Goal: Task Accomplishment & Management: Use online tool/utility

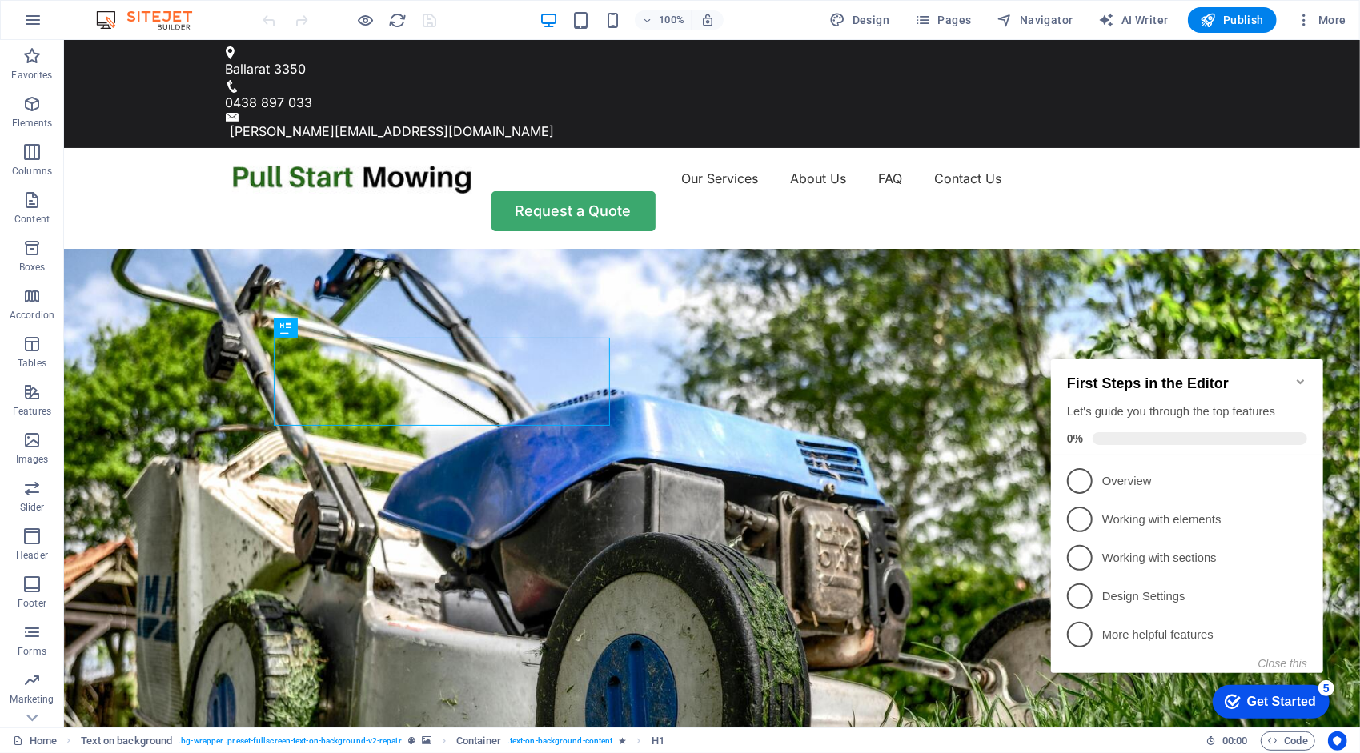
click at [1296, 379] on icon "Minimize checklist" at bounding box center [1299, 381] width 7 height 5
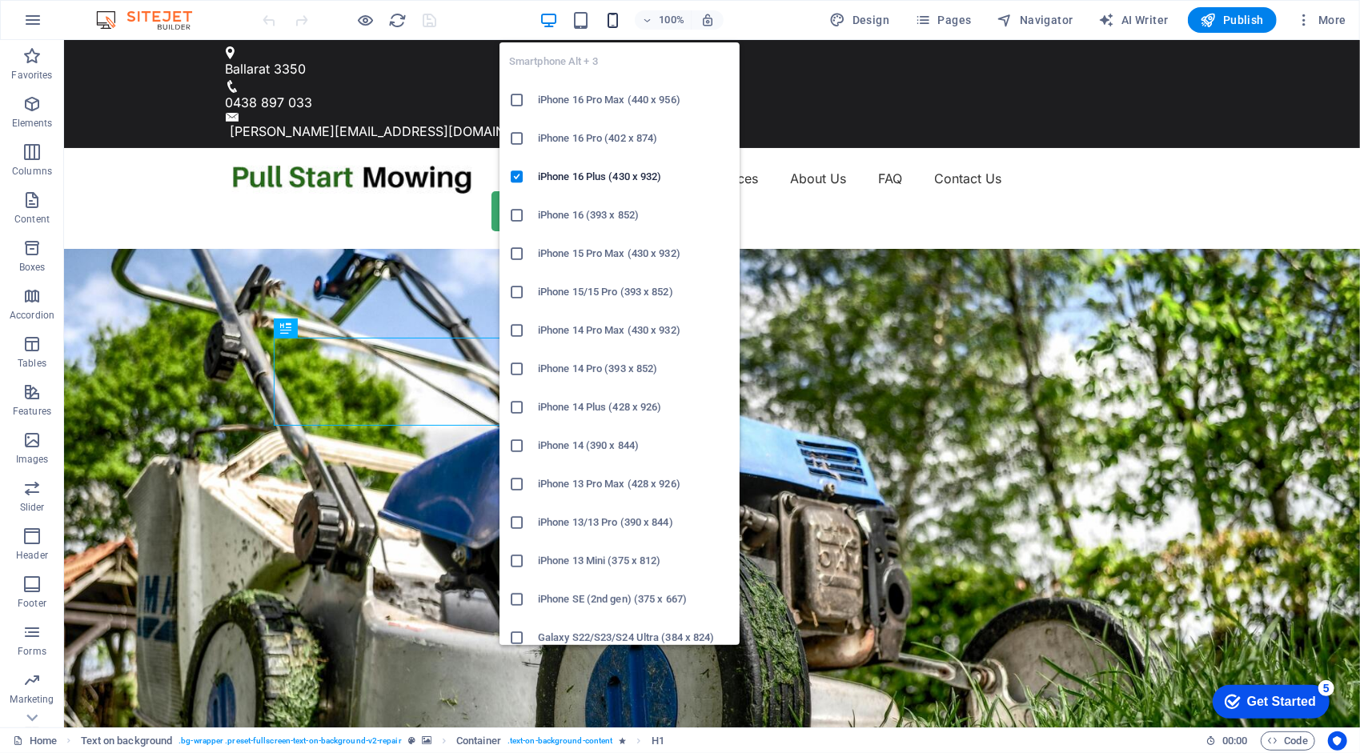
click at [617, 19] on icon "button" at bounding box center [612, 20] width 18 height 18
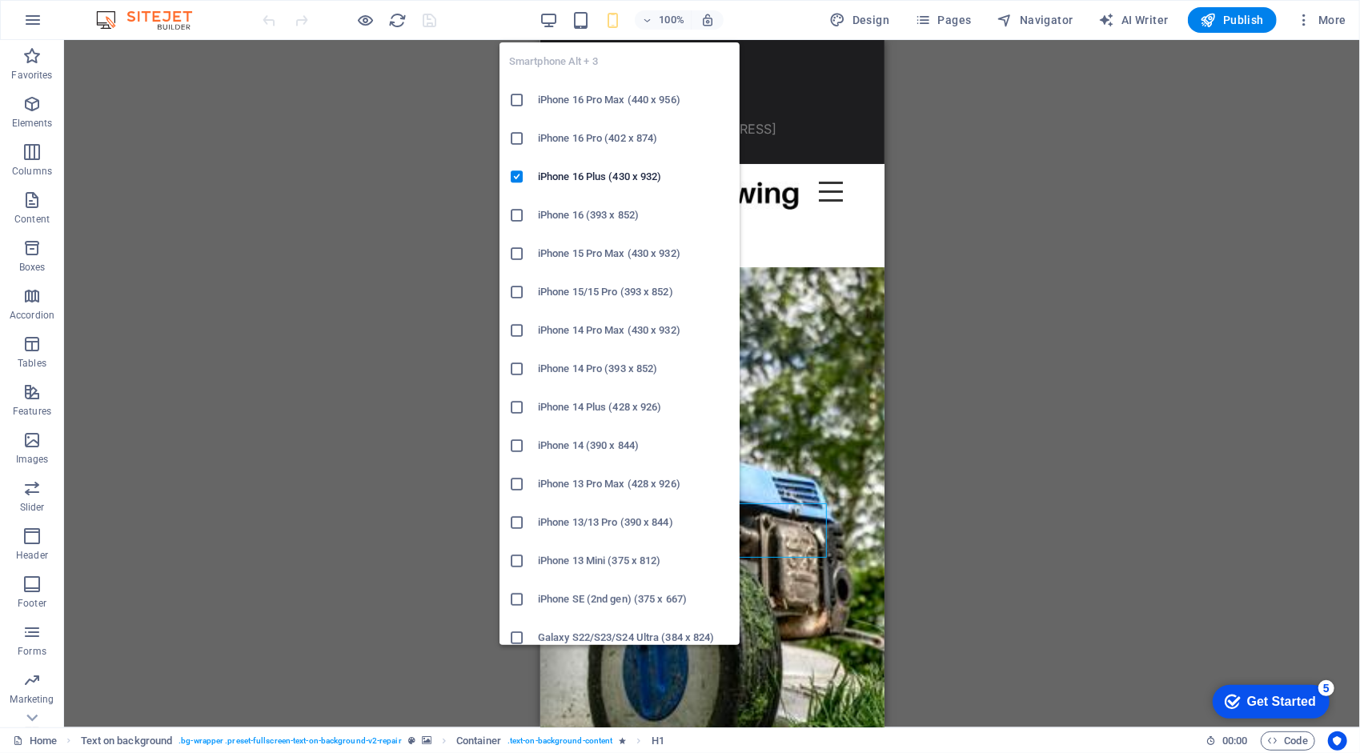
click at [517, 637] on icon at bounding box center [517, 638] width 16 height 16
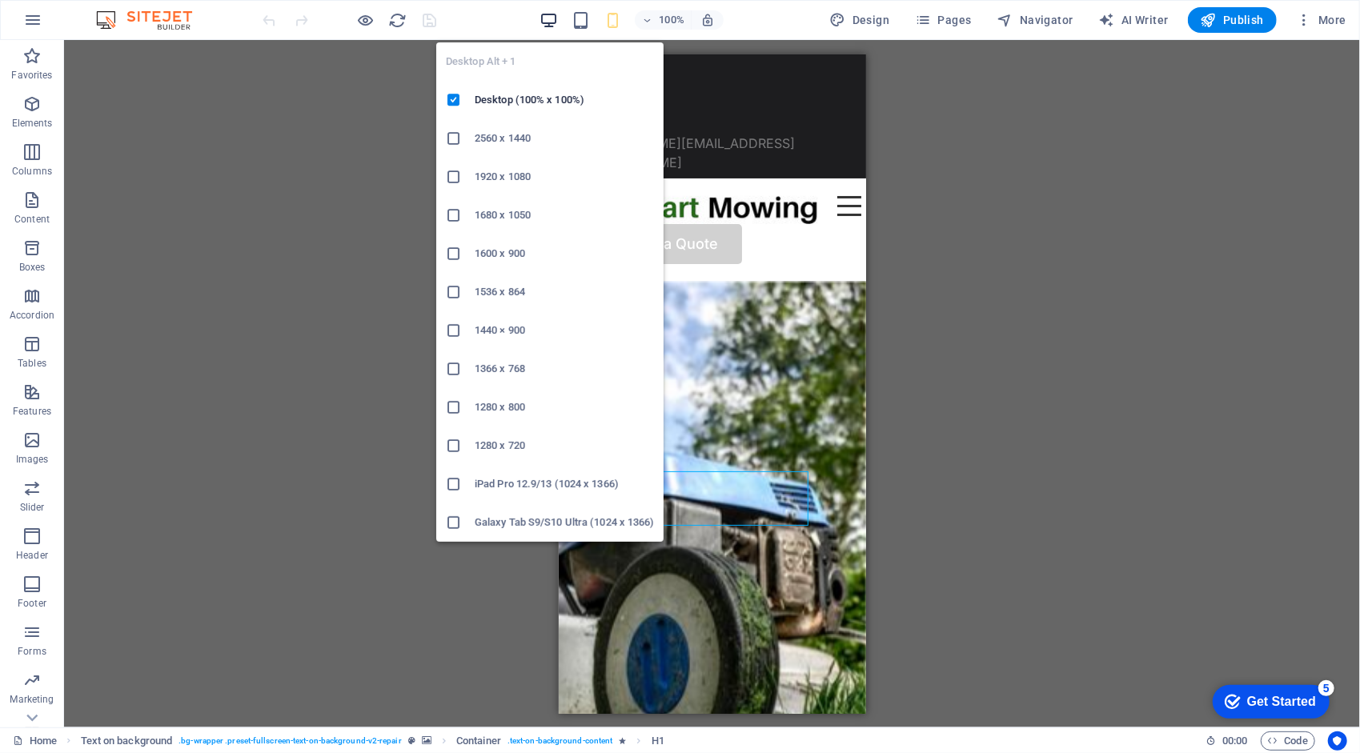
click at [551, 18] on icon "button" at bounding box center [548, 20] width 18 height 18
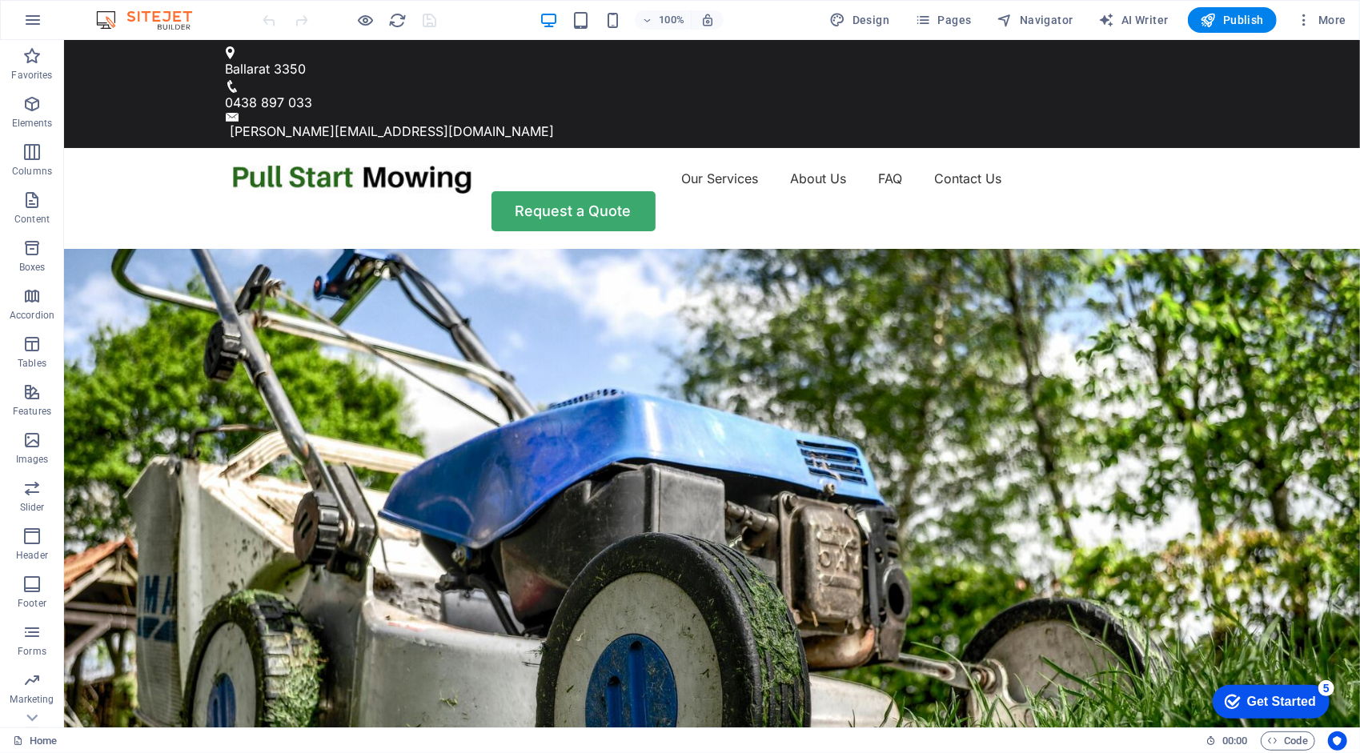
drag, startPoint x: 1354, startPoint y: 182, endPoint x: 1422, endPoint y: 55, distance: 144.3
click at [960, 19] on span "Pages" at bounding box center [943, 20] width 56 height 16
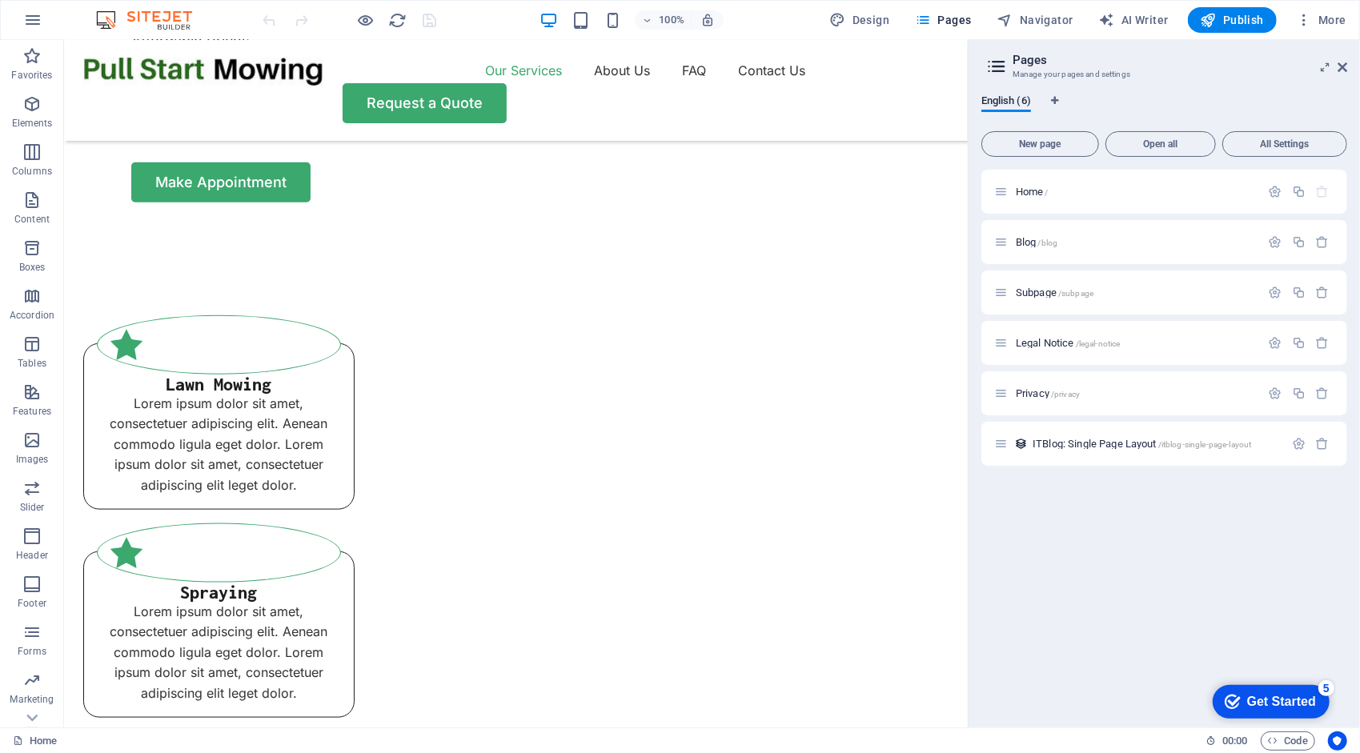
scroll to position [1128, 0]
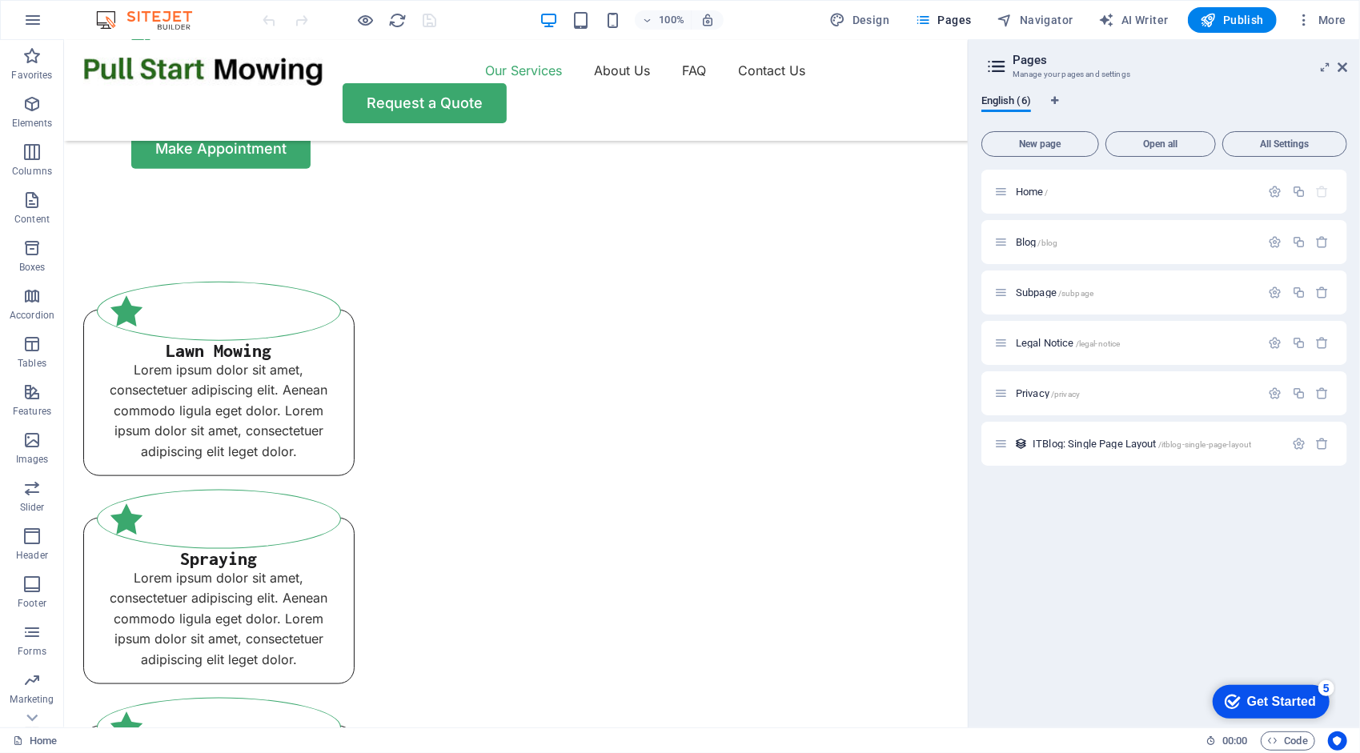
drag, startPoint x: 961, startPoint y: 108, endPoint x: 1064, endPoint y: 492, distance: 397.8
click at [1339, 70] on icon at bounding box center [1342, 67] width 10 height 13
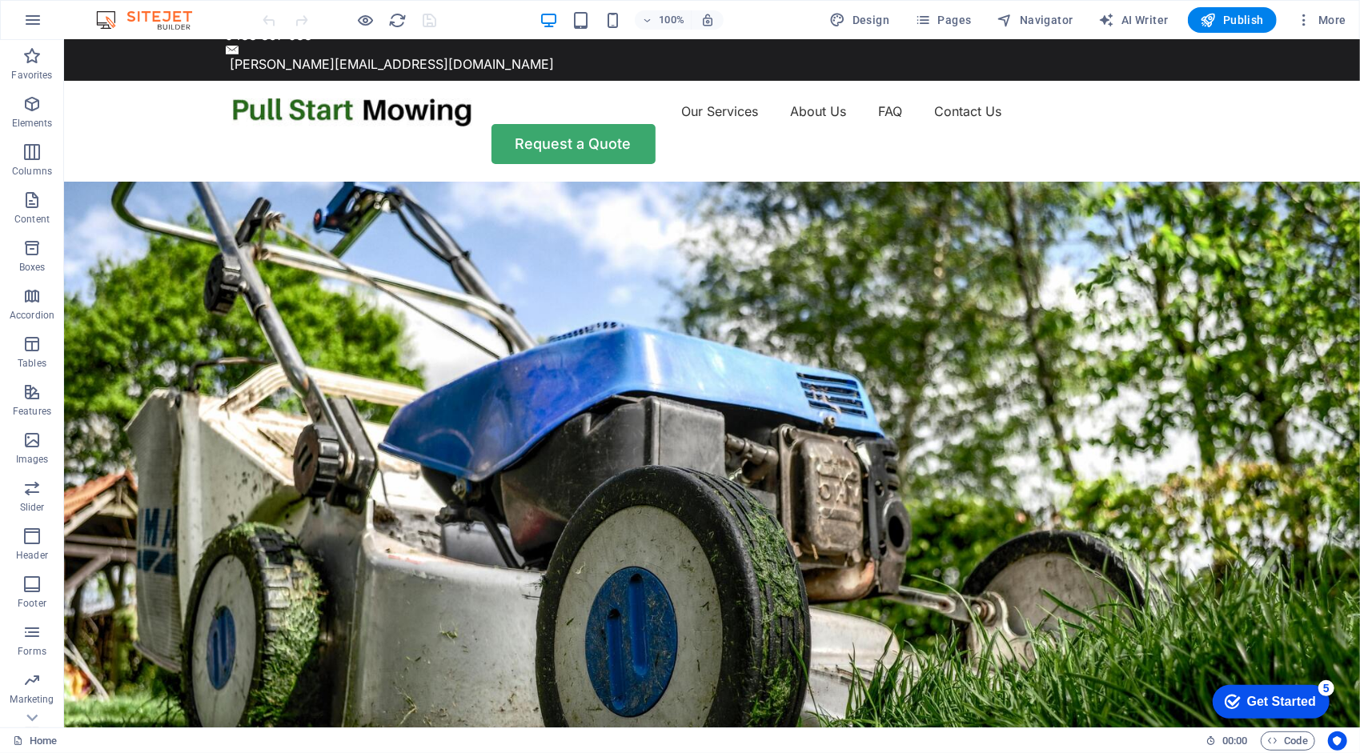
scroll to position [0, 0]
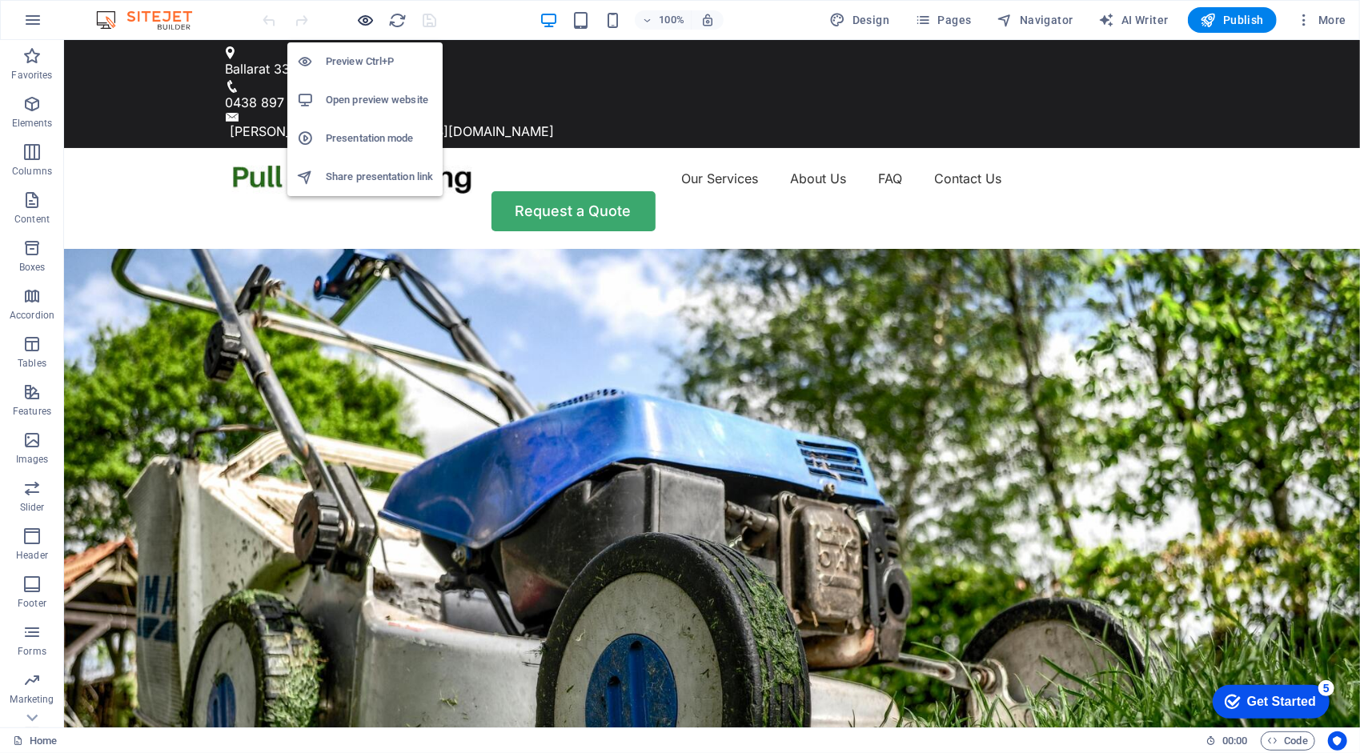
click at [363, 20] on icon "button" at bounding box center [366, 20] width 18 height 18
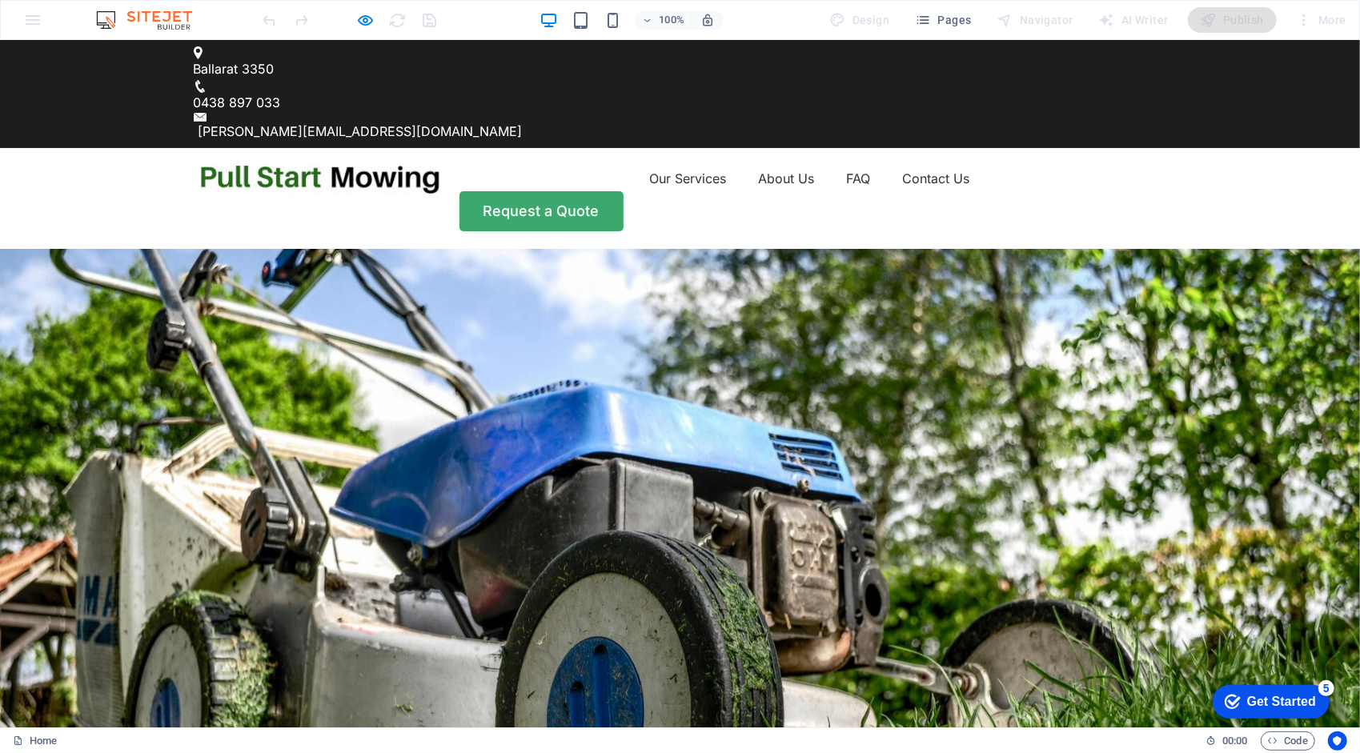
click at [650, 165] on link "Our Services" at bounding box center [688, 178] width 77 height 26
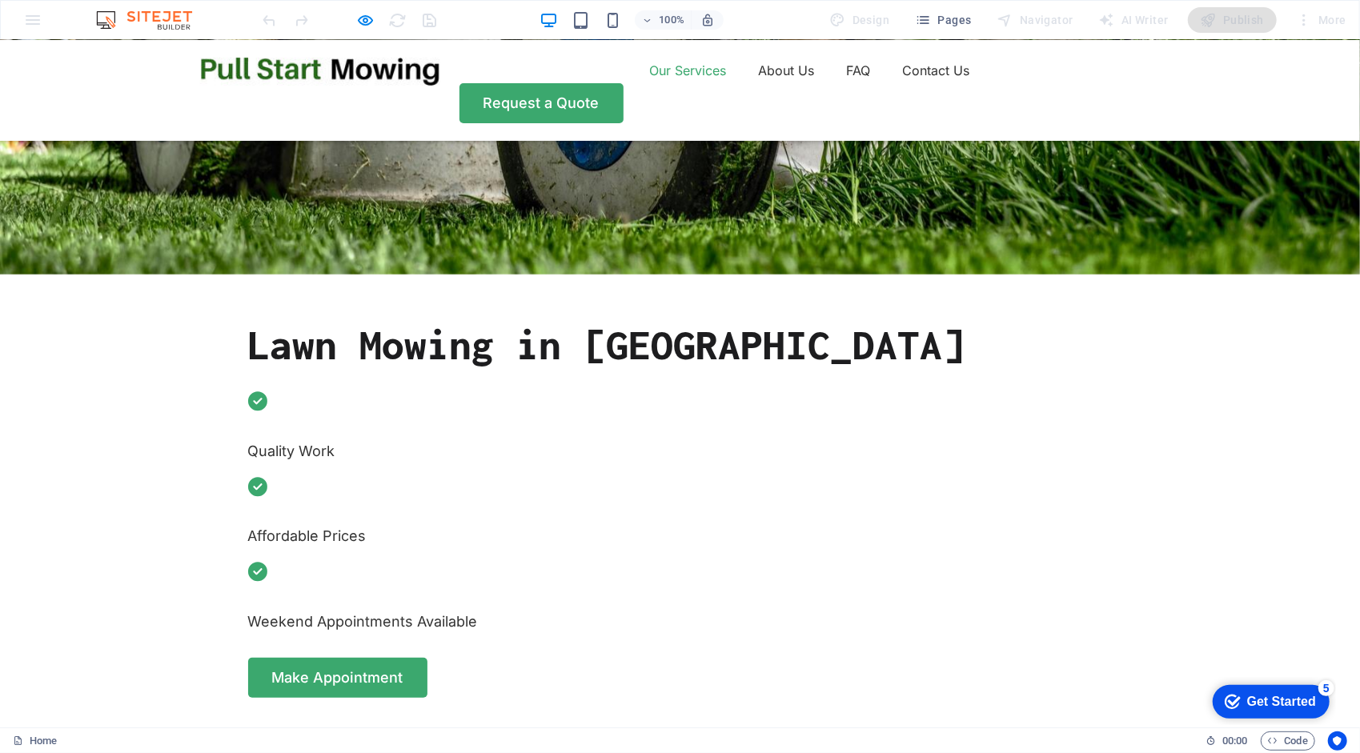
scroll to position [611, 0]
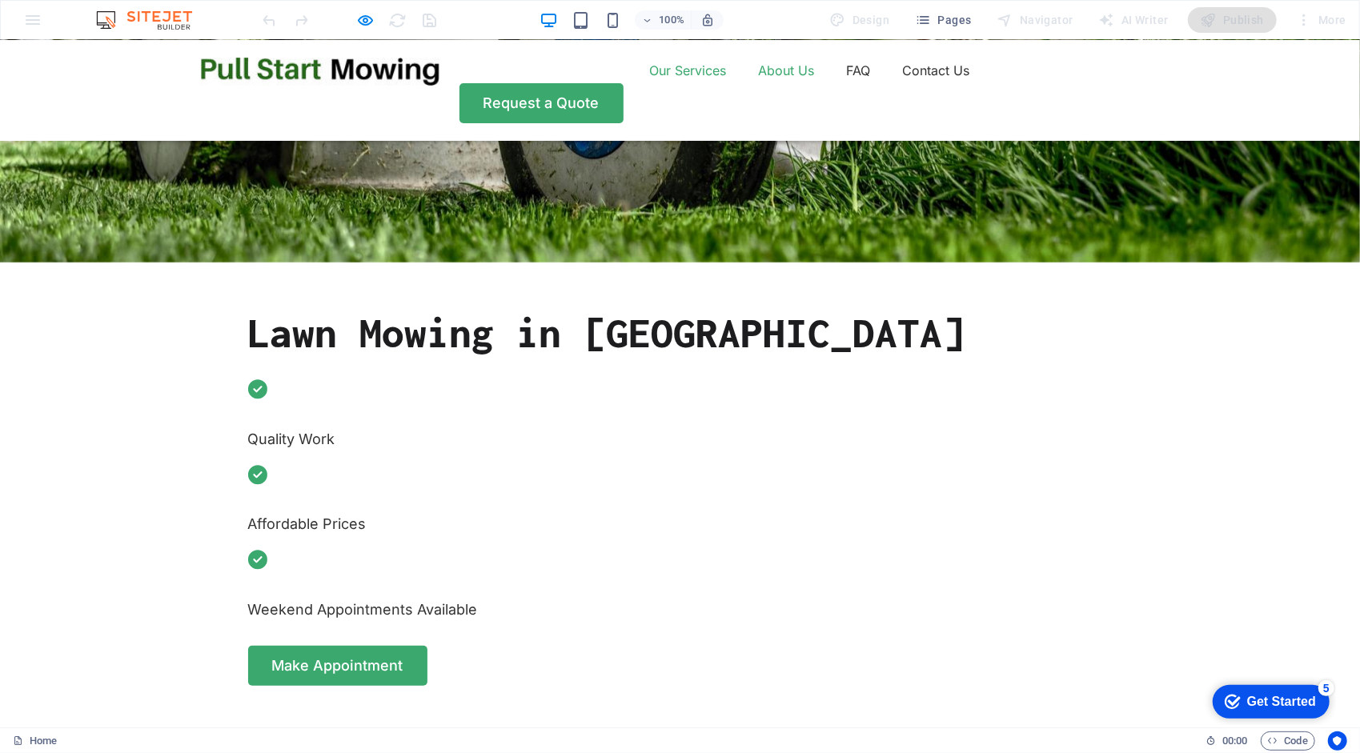
click at [759, 78] on link "About Us" at bounding box center [787, 70] width 56 height 26
click at [903, 78] on link "Contact Us" at bounding box center [936, 70] width 67 height 26
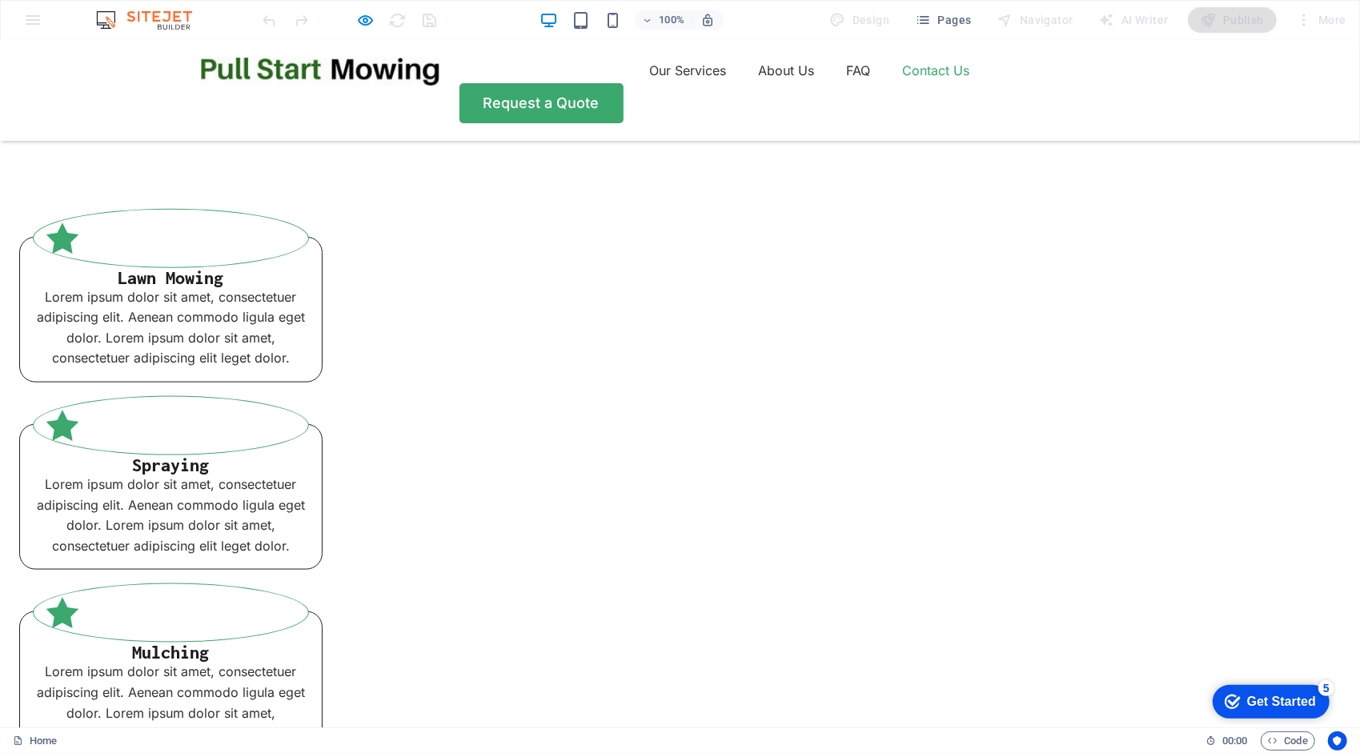
scroll to position [1212, 0]
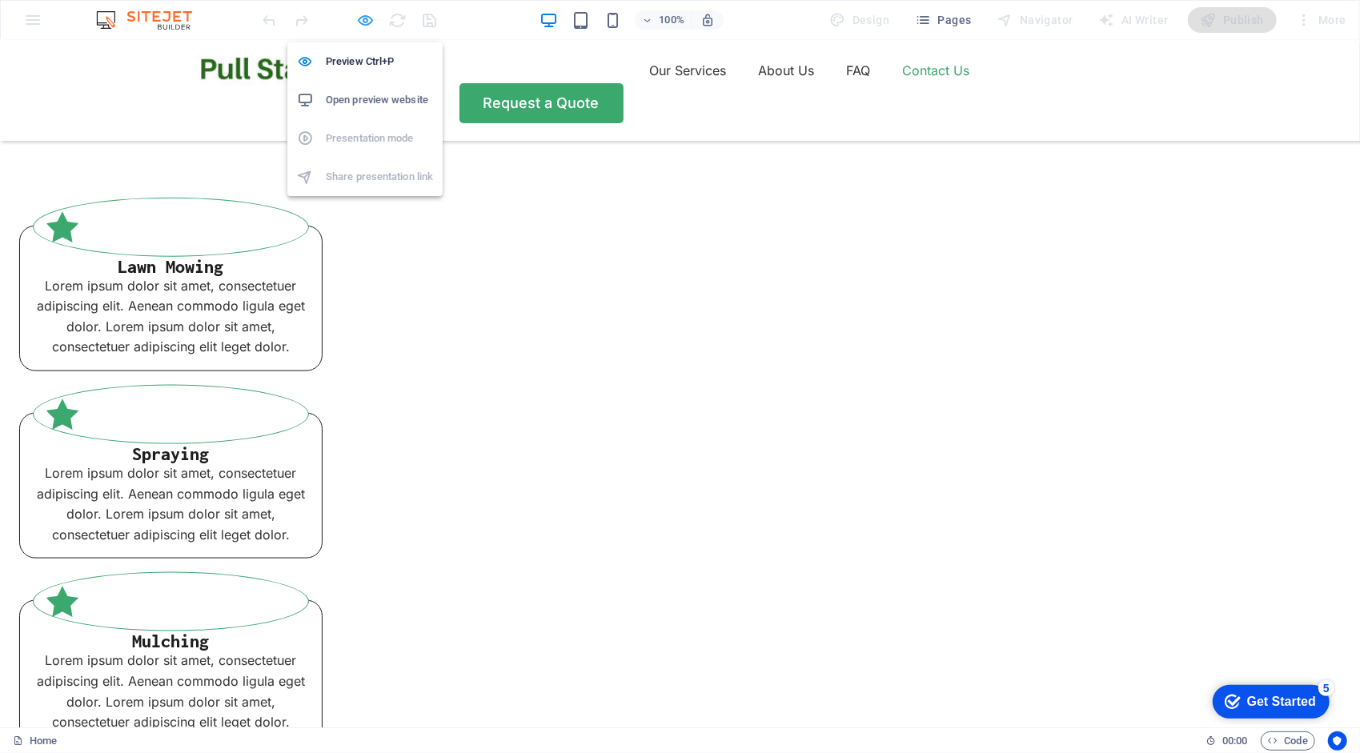
click at [365, 18] on icon "button" at bounding box center [366, 20] width 18 height 18
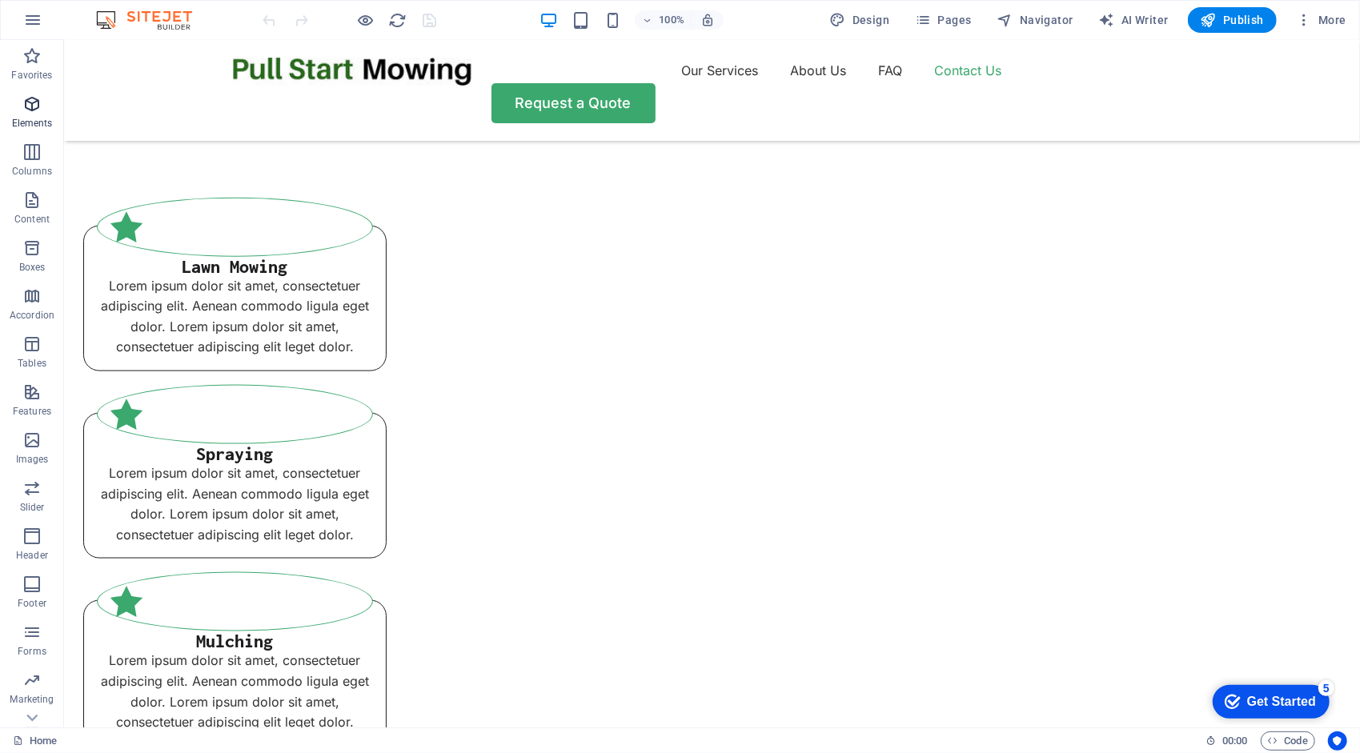
click at [34, 110] on icon "button" at bounding box center [31, 103] width 19 height 19
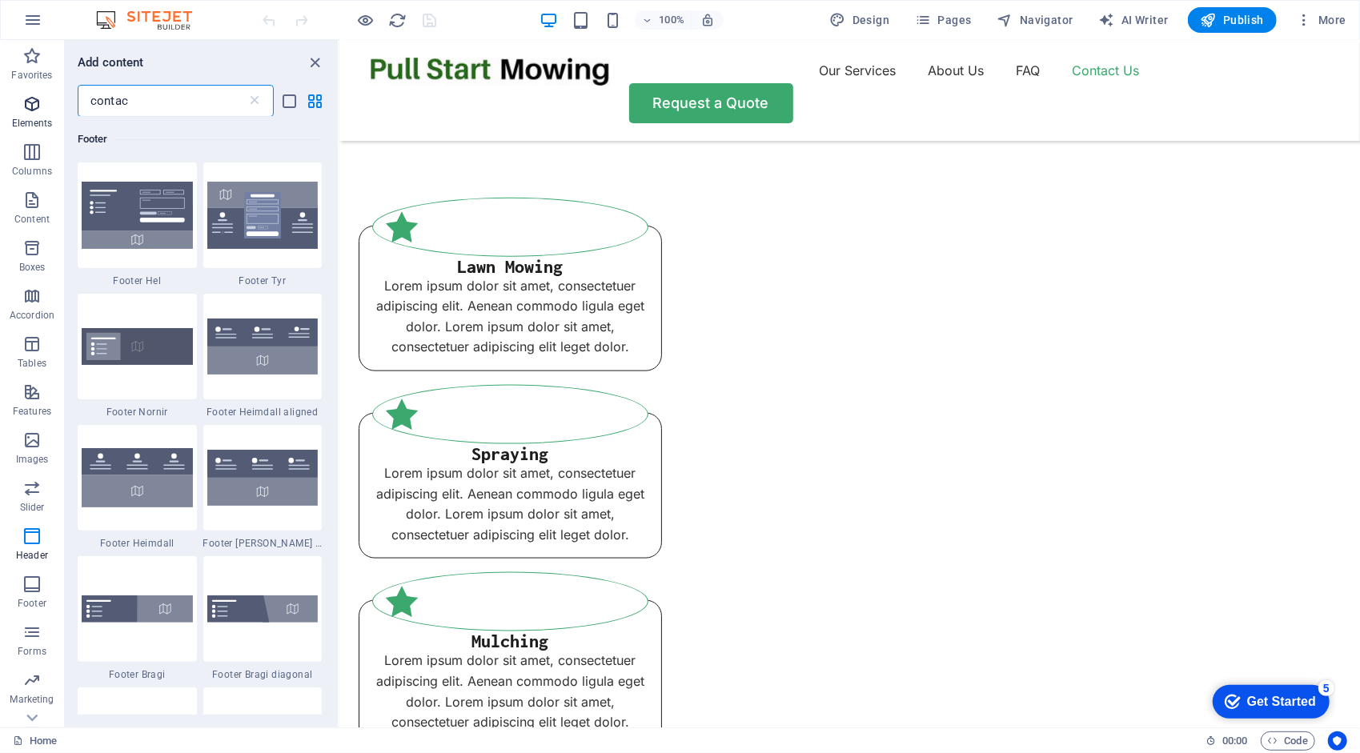
scroll to position [0, 0]
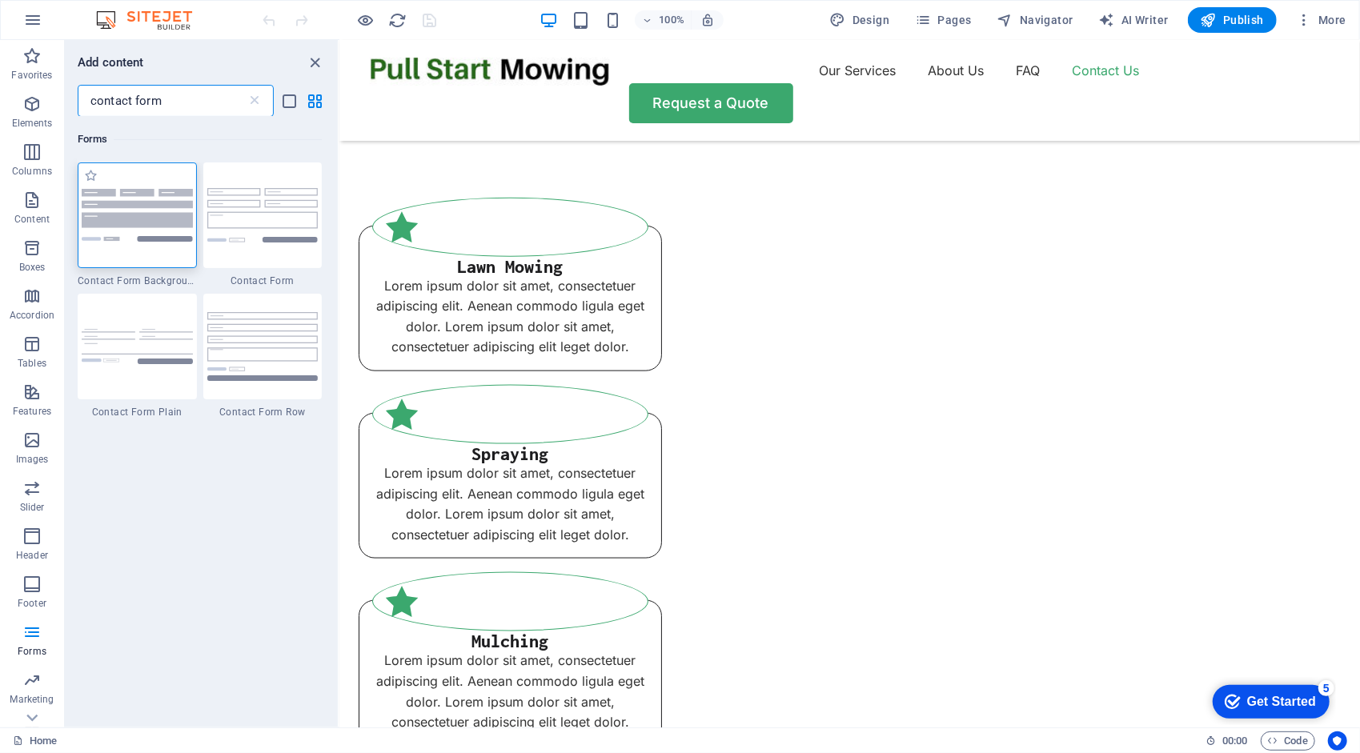
type input "contact form"
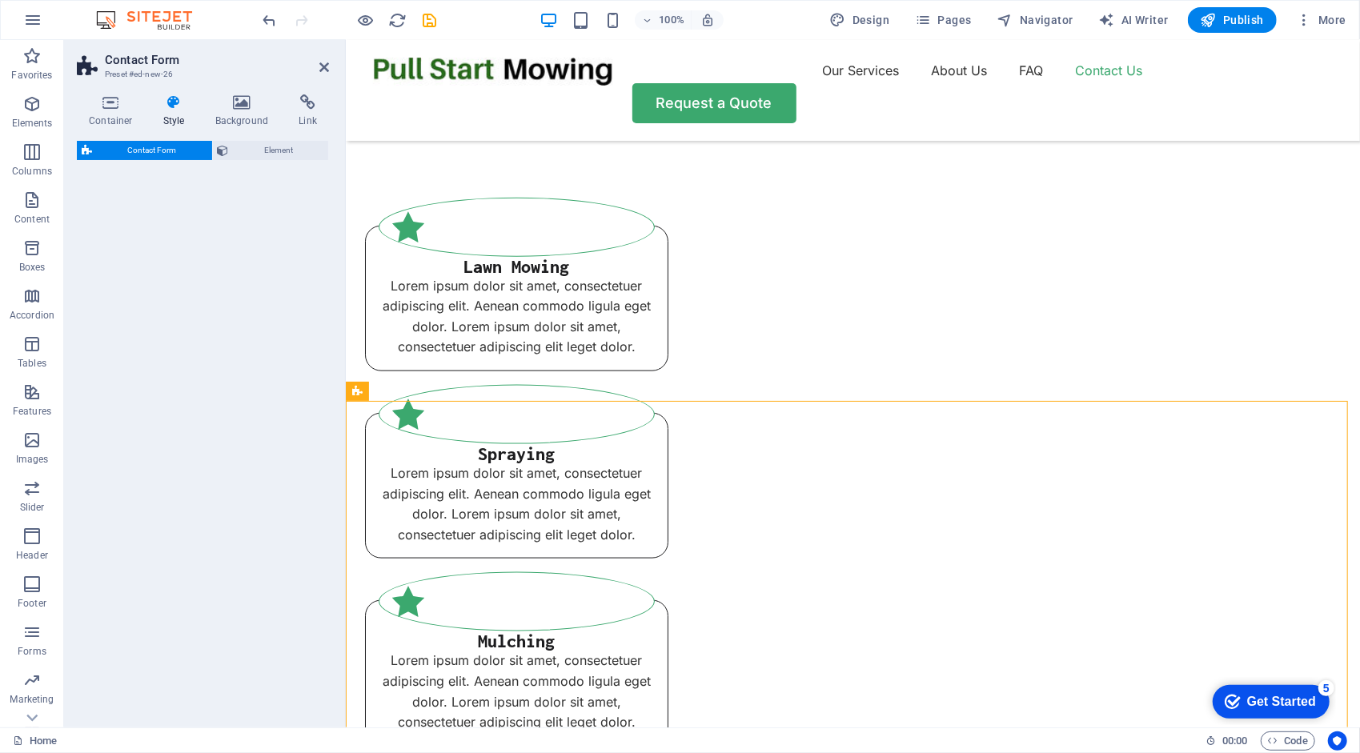
select select "rem"
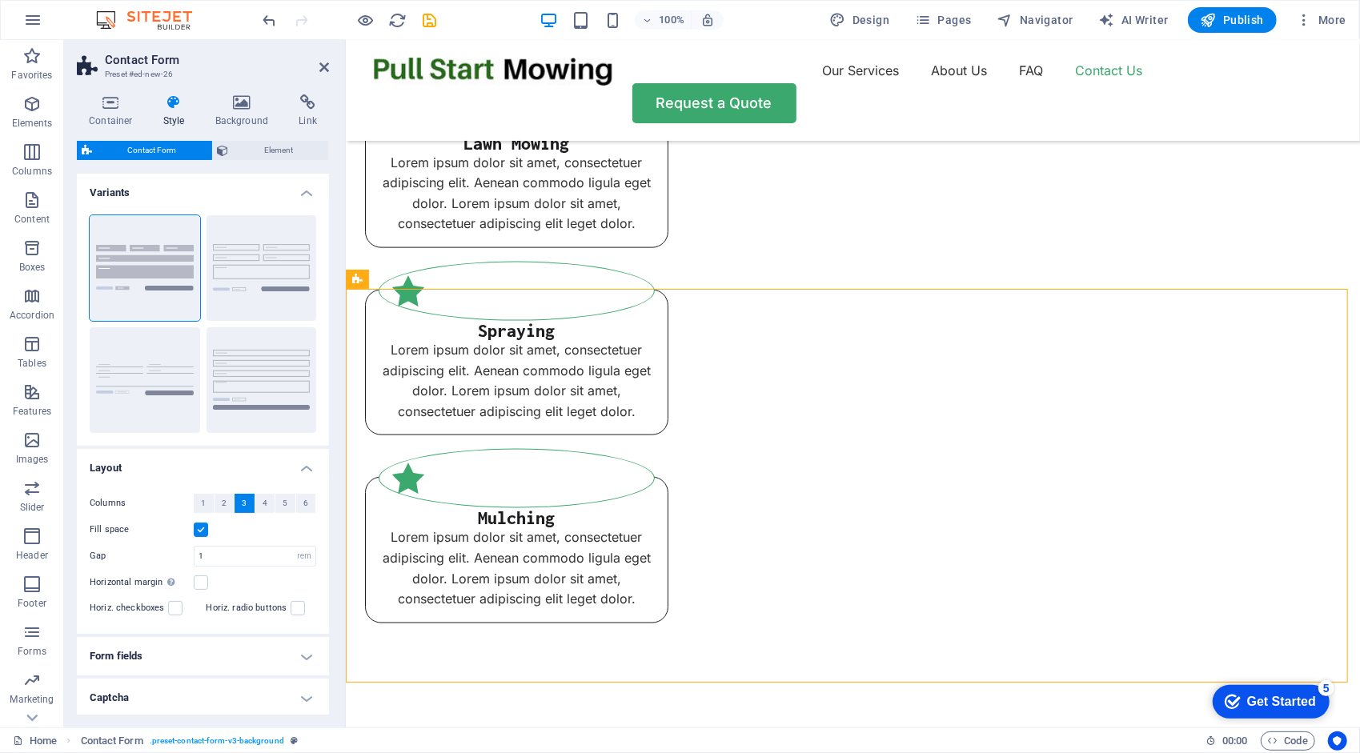
scroll to position [1340, 0]
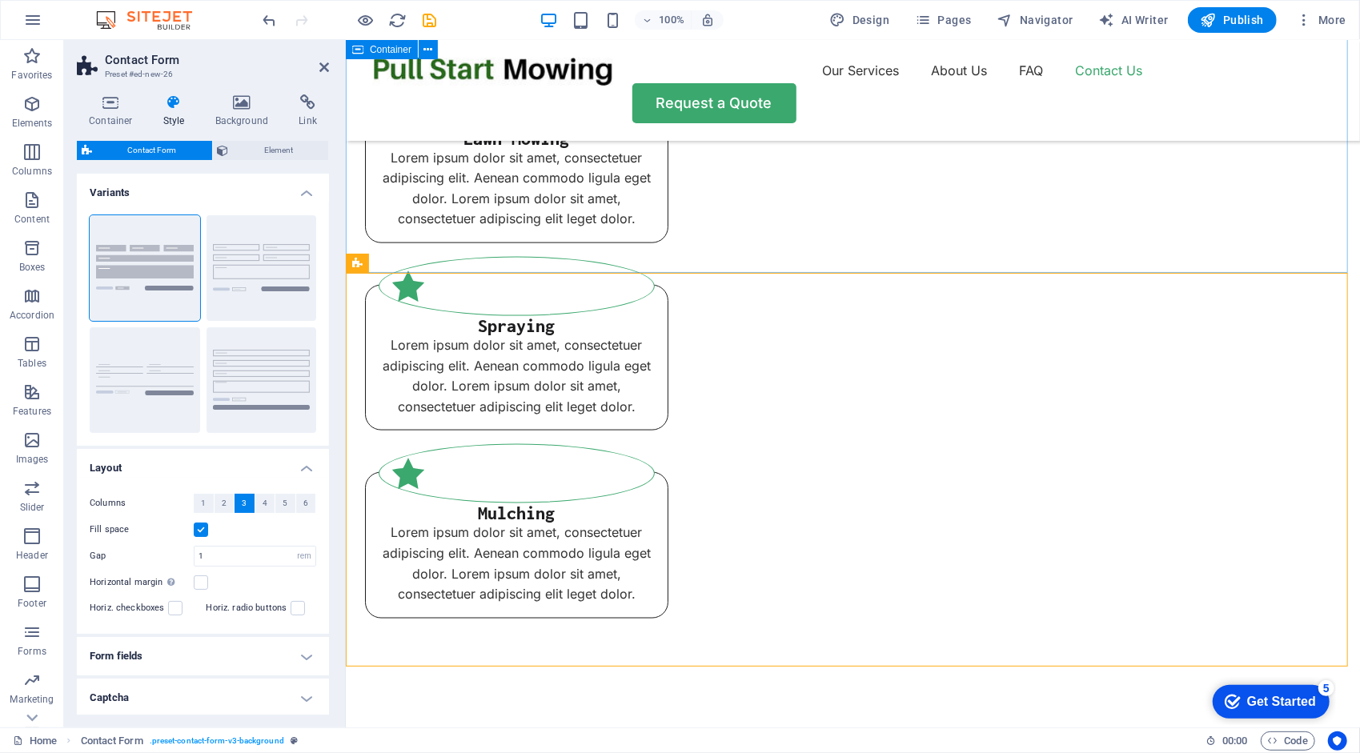
drag, startPoint x: 484, startPoint y: 390, endPoint x: 725, endPoint y: 261, distance: 273.2
drag, startPoint x: 480, startPoint y: 390, endPoint x: 788, endPoint y: 661, distance: 410.5
click at [444, 264] on icon at bounding box center [443, 262] width 9 height 17
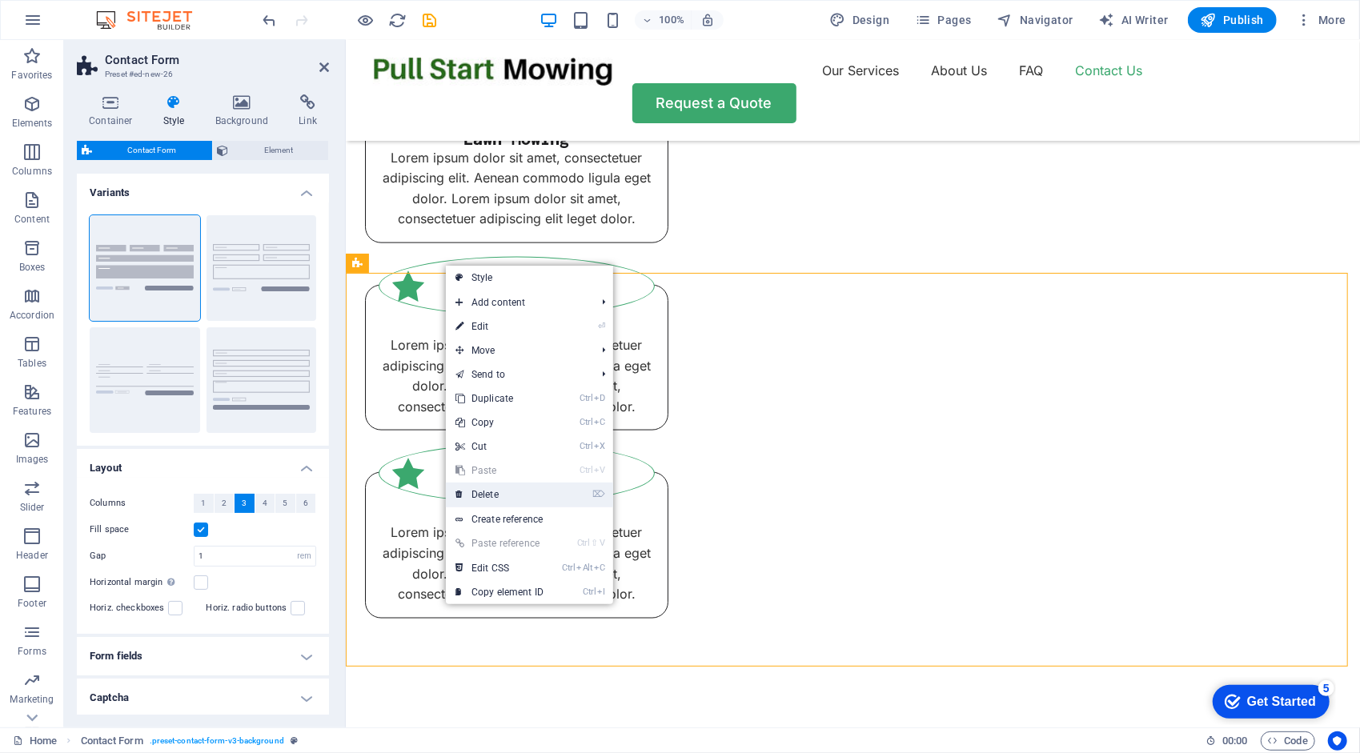
click at [478, 495] on link "⌦ Delete" at bounding box center [499, 495] width 107 height 24
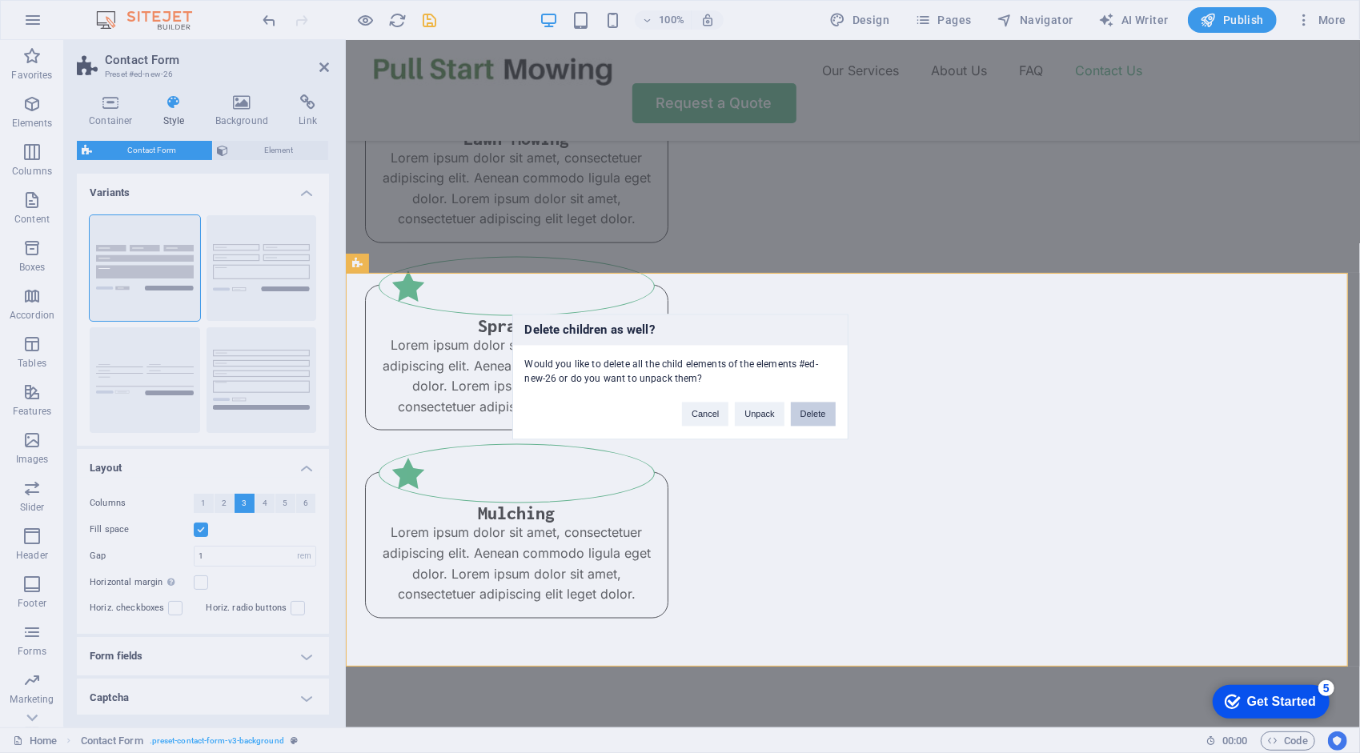
click at [820, 415] on button "Delete" at bounding box center [813, 414] width 45 height 24
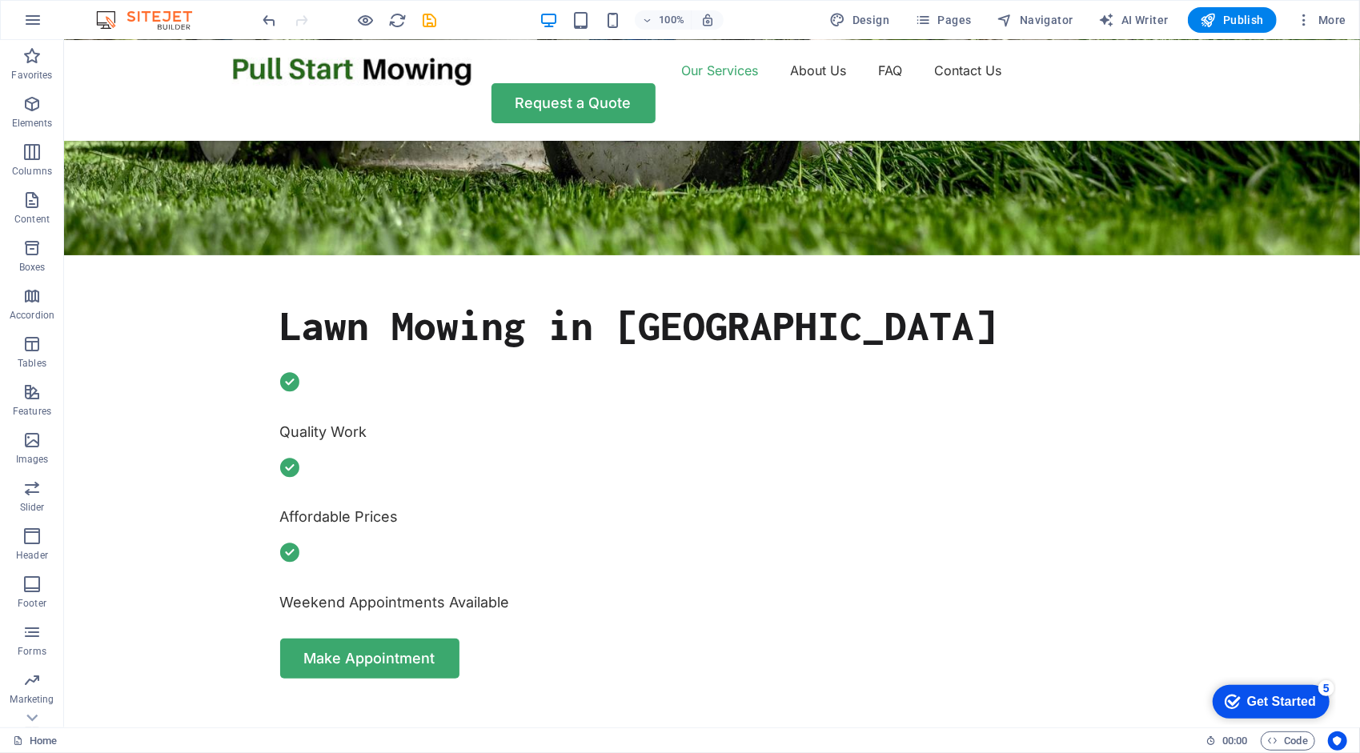
scroll to position [623, 0]
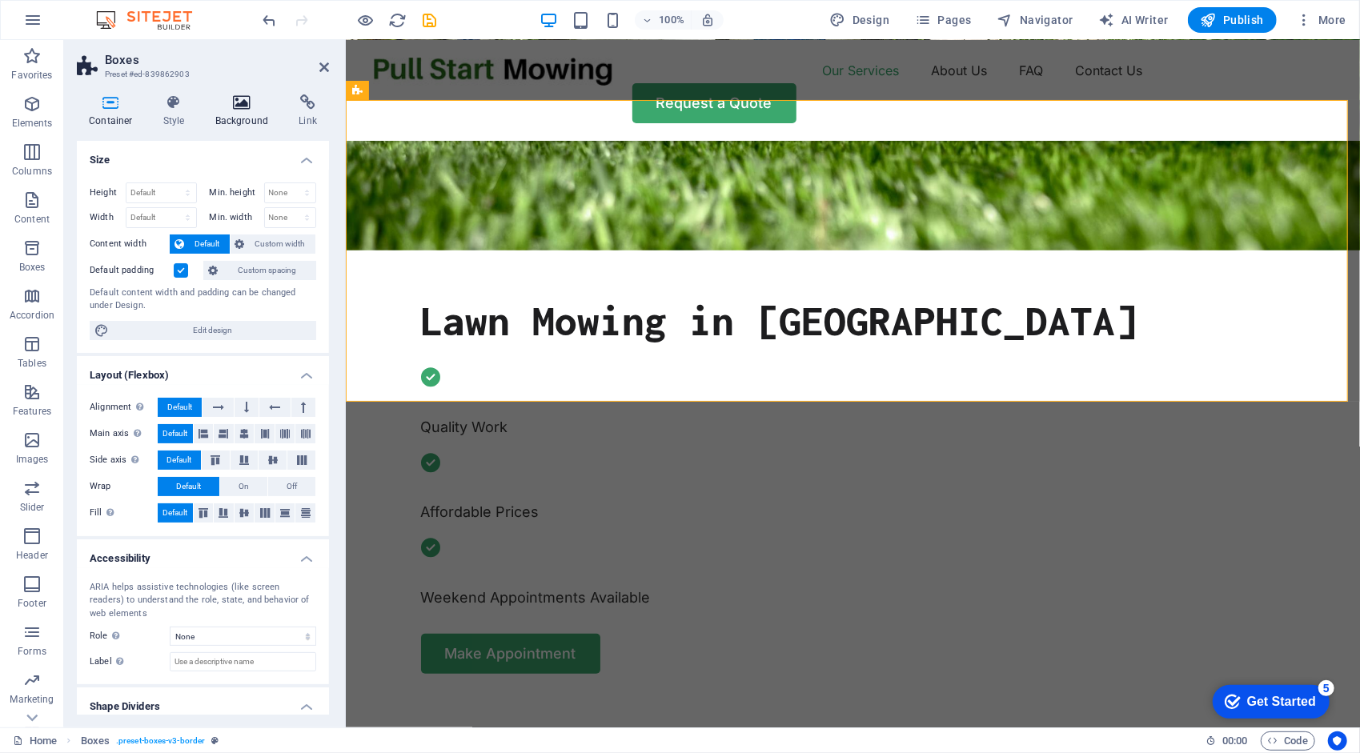
click at [238, 102] on icon at bounding box center [242, 102] width 78 height 16
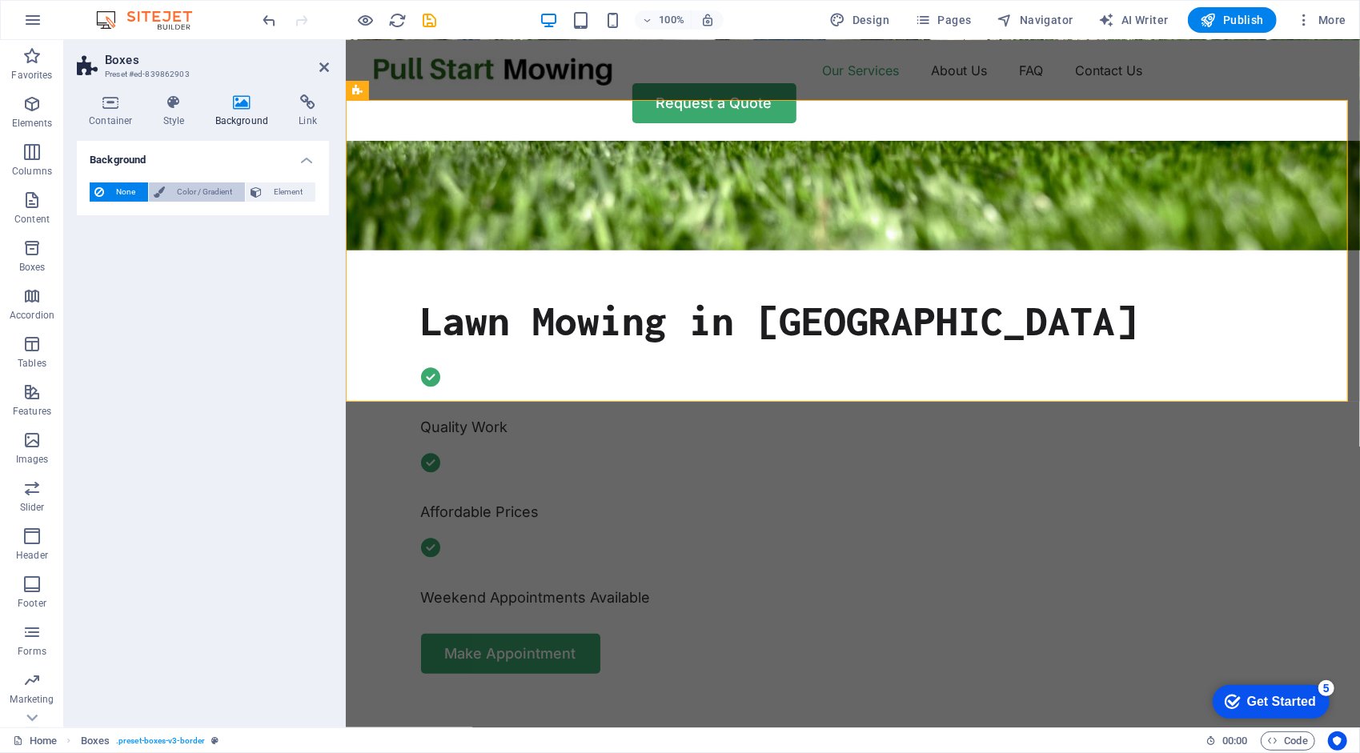
click at [206, 188] on span "Color / Gradient" at bounding box center [205, 191] width 70 height 19
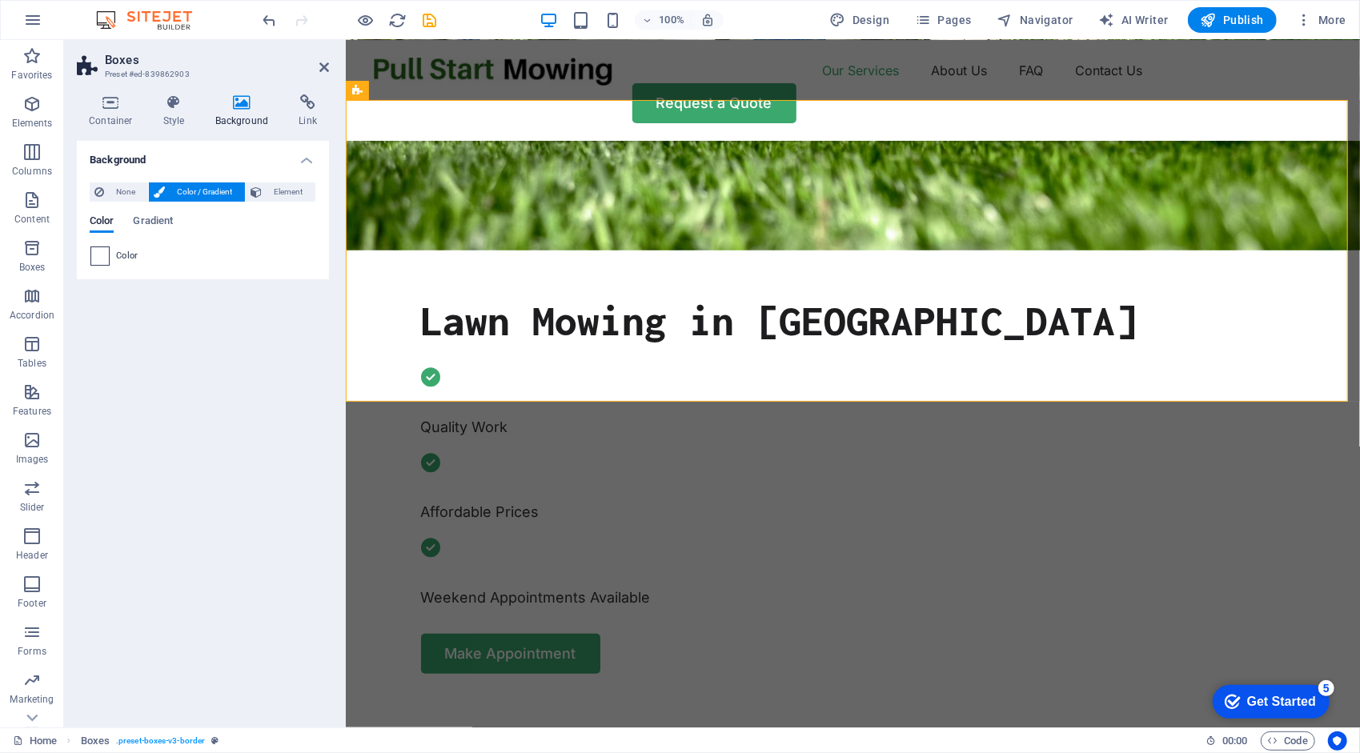
click at [100, 256] on span at bounding box center [100, 256] width 18 height 18
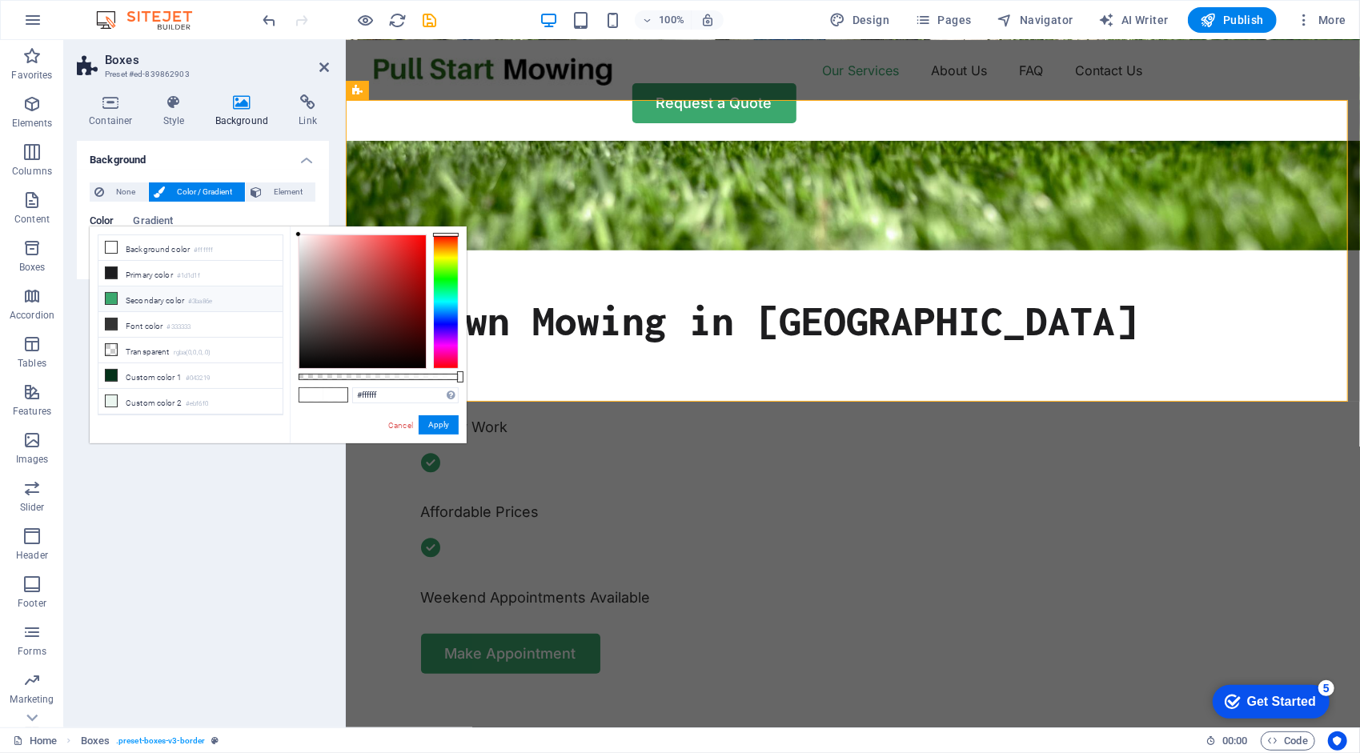
click at [109, 293] on icon at bounding box center [111, 298] width 11 height 11
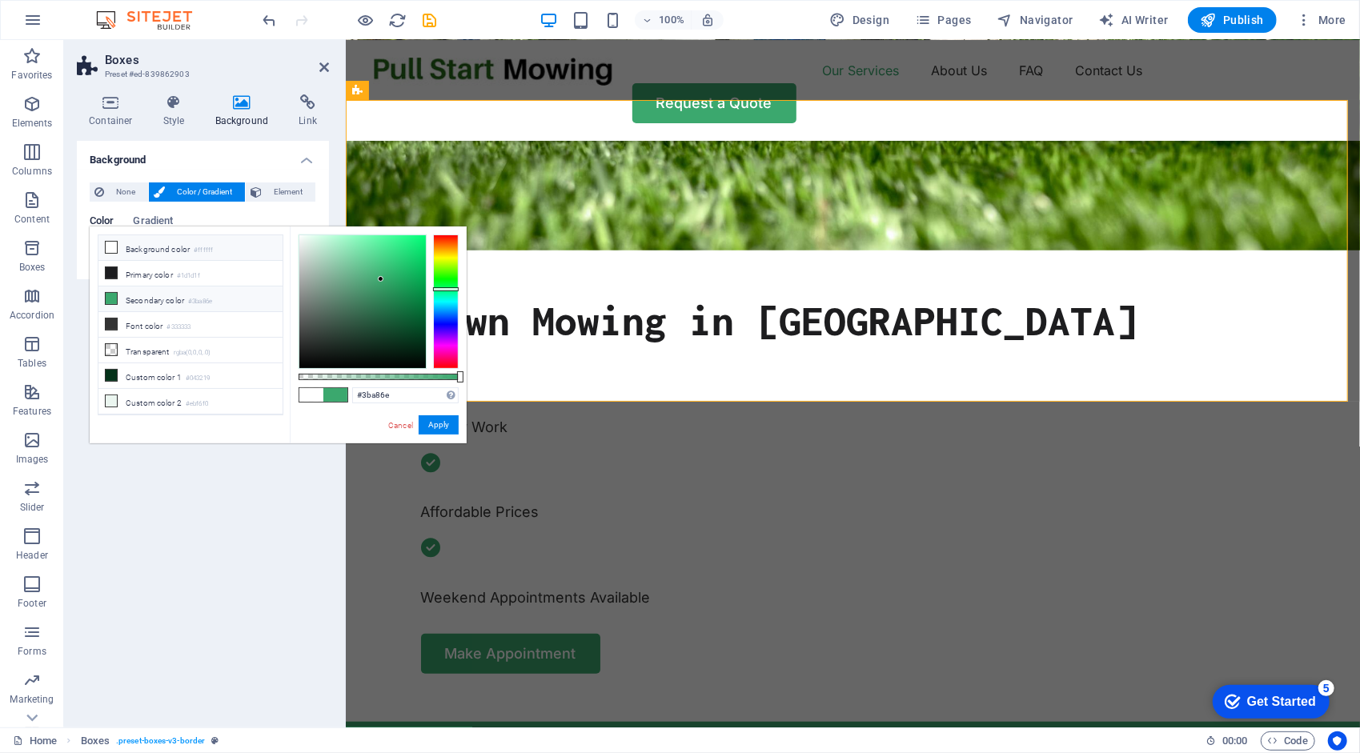
click at [113, 246] on icon at bounding box center [111, 247] width 11 height 11
type input "#ffffff"
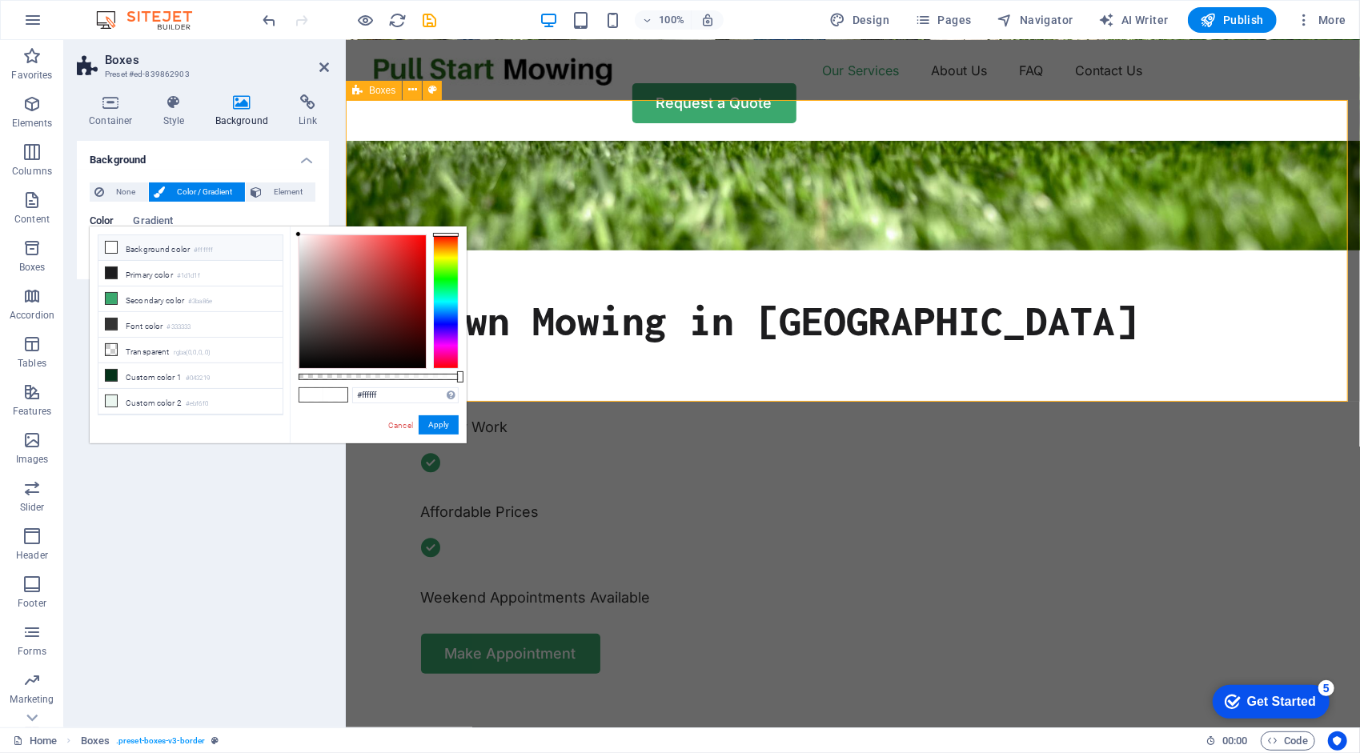
click at [399, 423] on link "Cancel" at bounding box center [401, 425] width 28 height 12
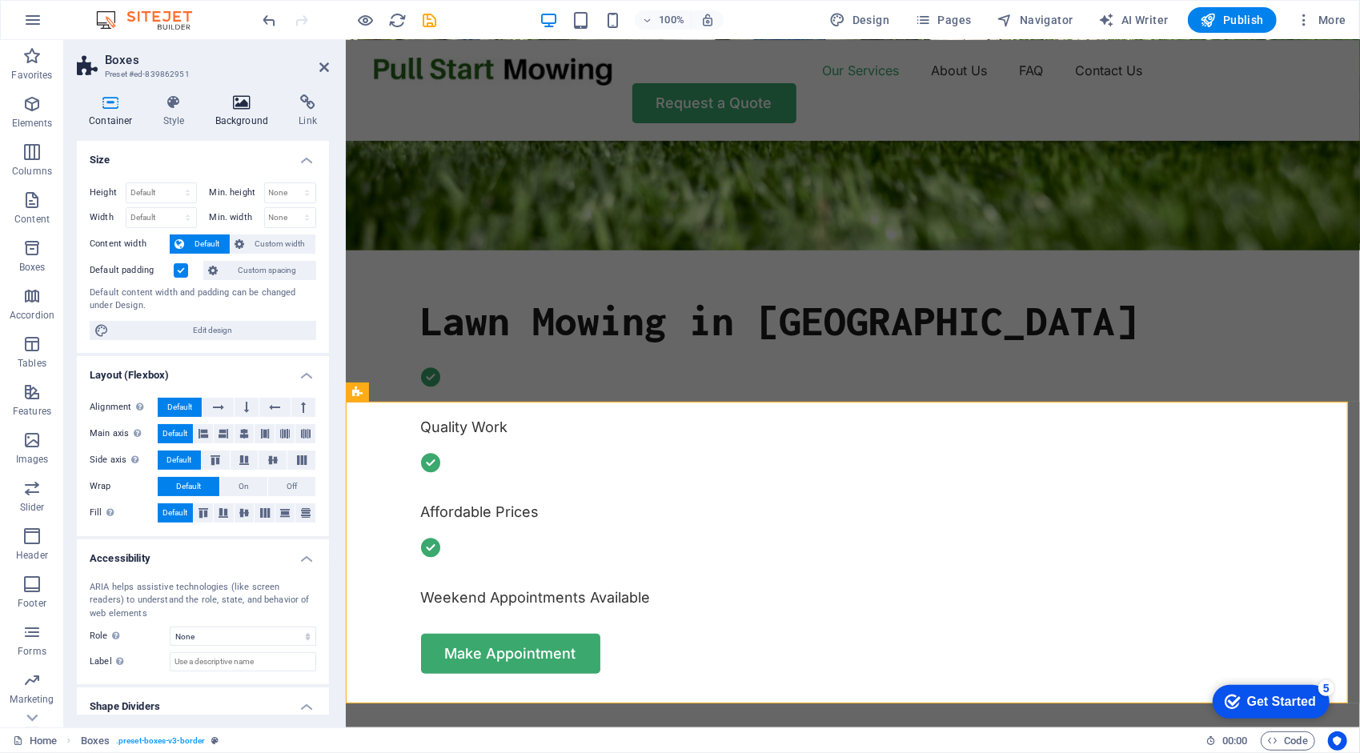
click at [252, 114] on h4 "Background" at bounding box center [245, 111] width 84 height 34
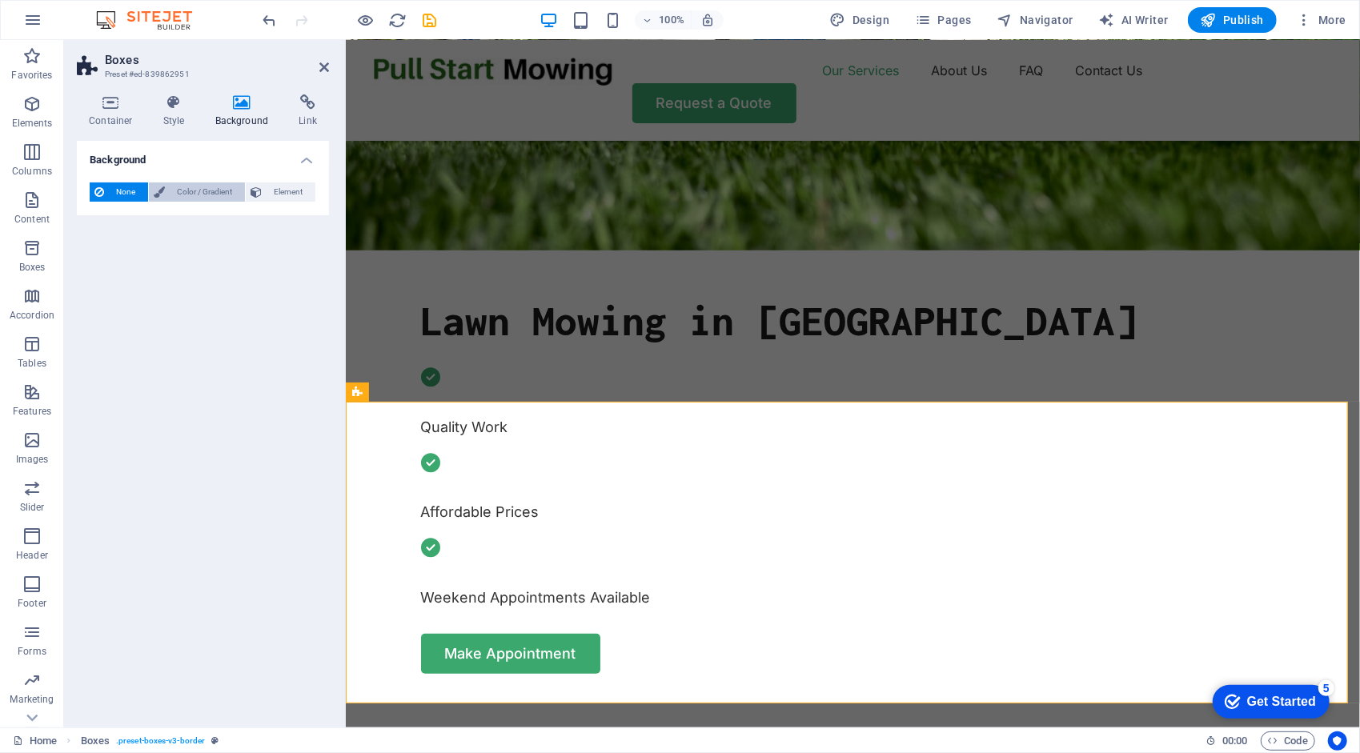
click at [203, 195] on span "Color / Gradient" at bounding box center [205, 191] width 70 height 19
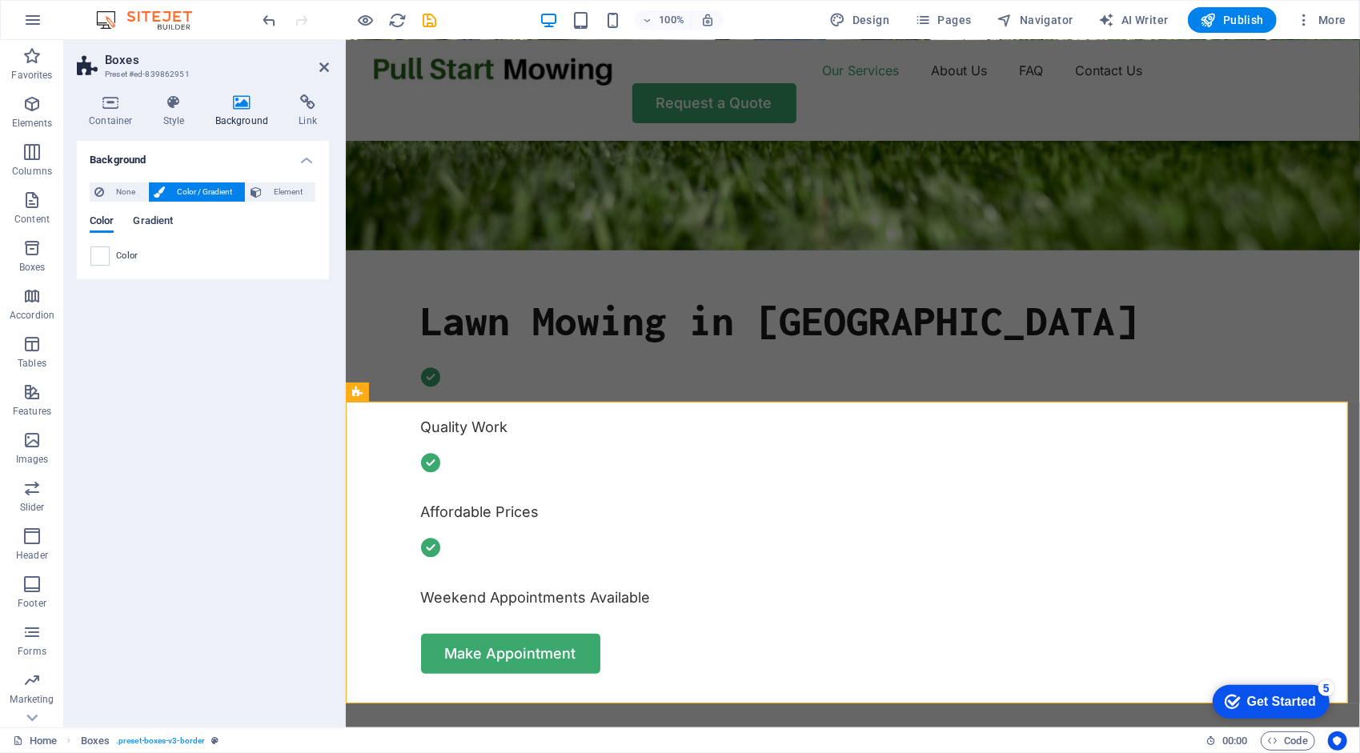
click at [154, 222] on span "Gradient" at bounding box center [153, 222] width 40 height 22
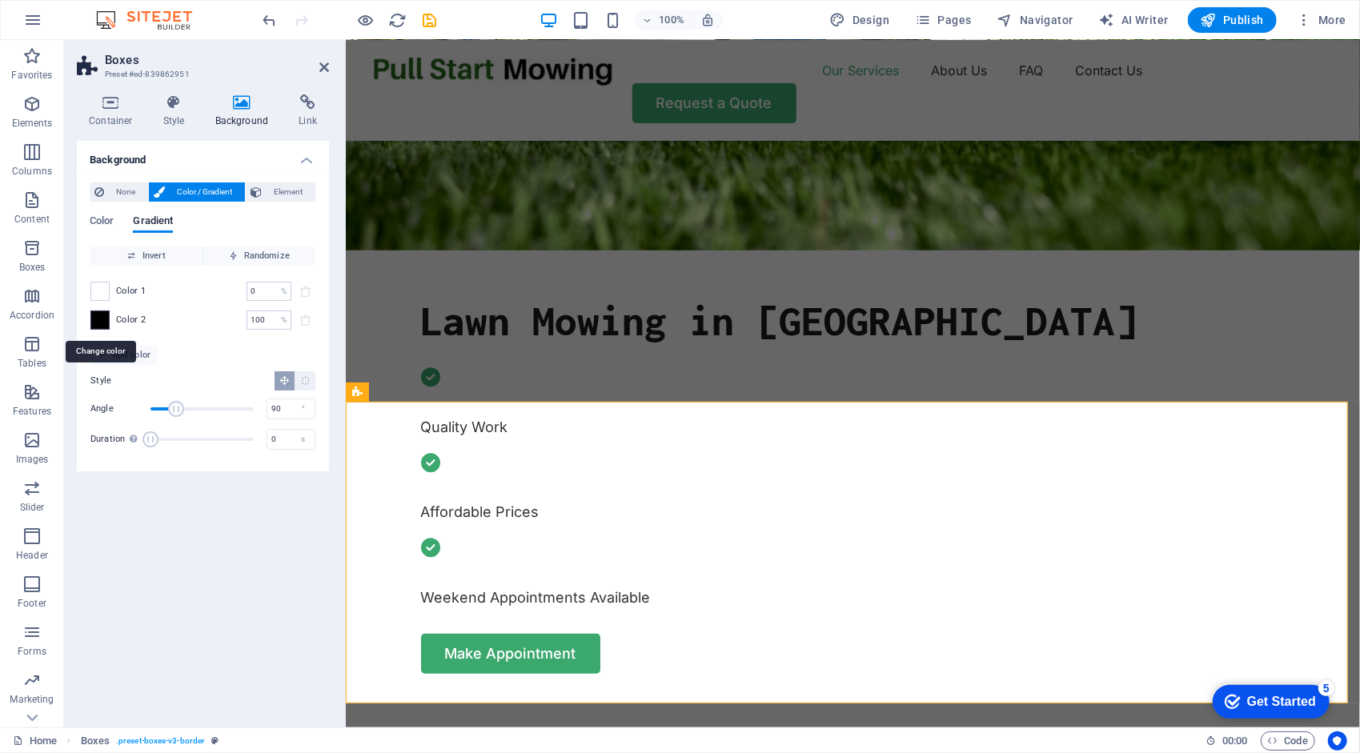
click at [100, 319] on span at bounding box center [100, 320] width 18 height 18
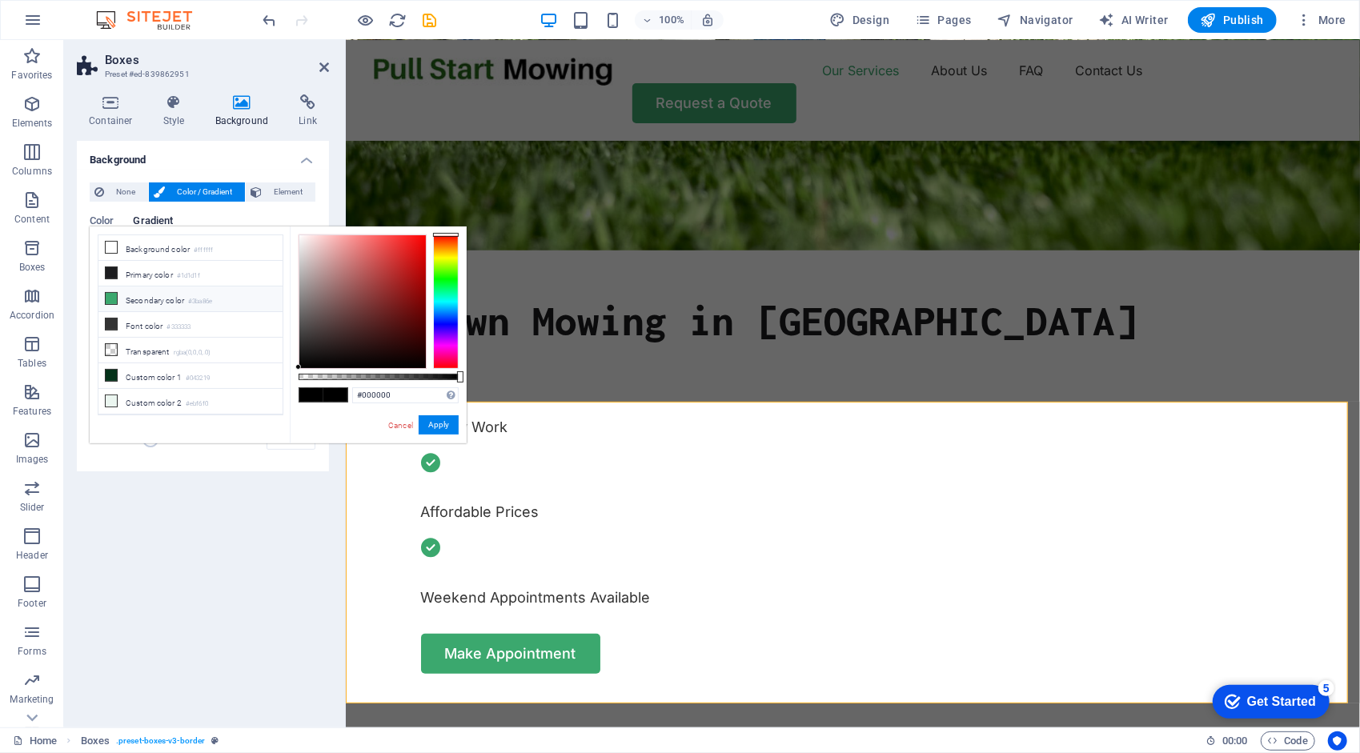
click at [111, 299] on icon at bounding box center [111, 298] width 11 height 11
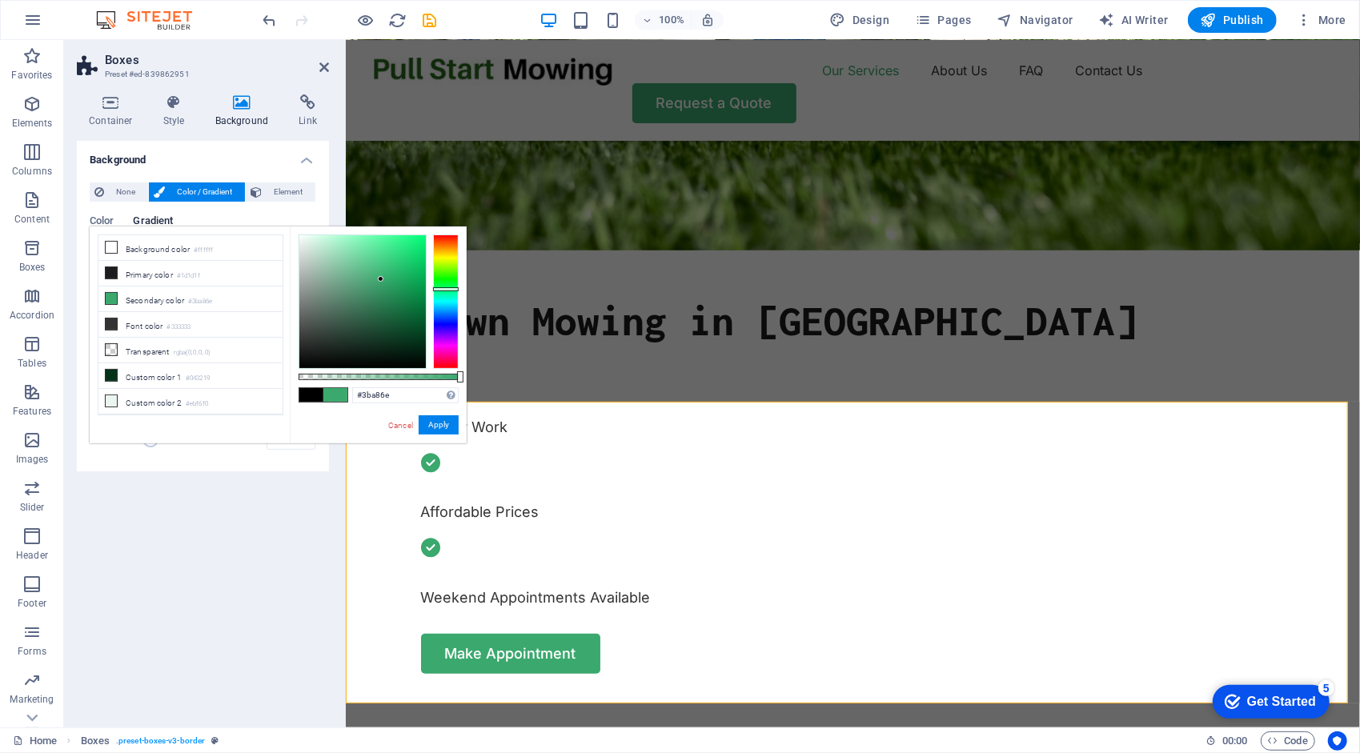
click at [315, 399] on span at bounding box center [311, 395] width 24 height 14
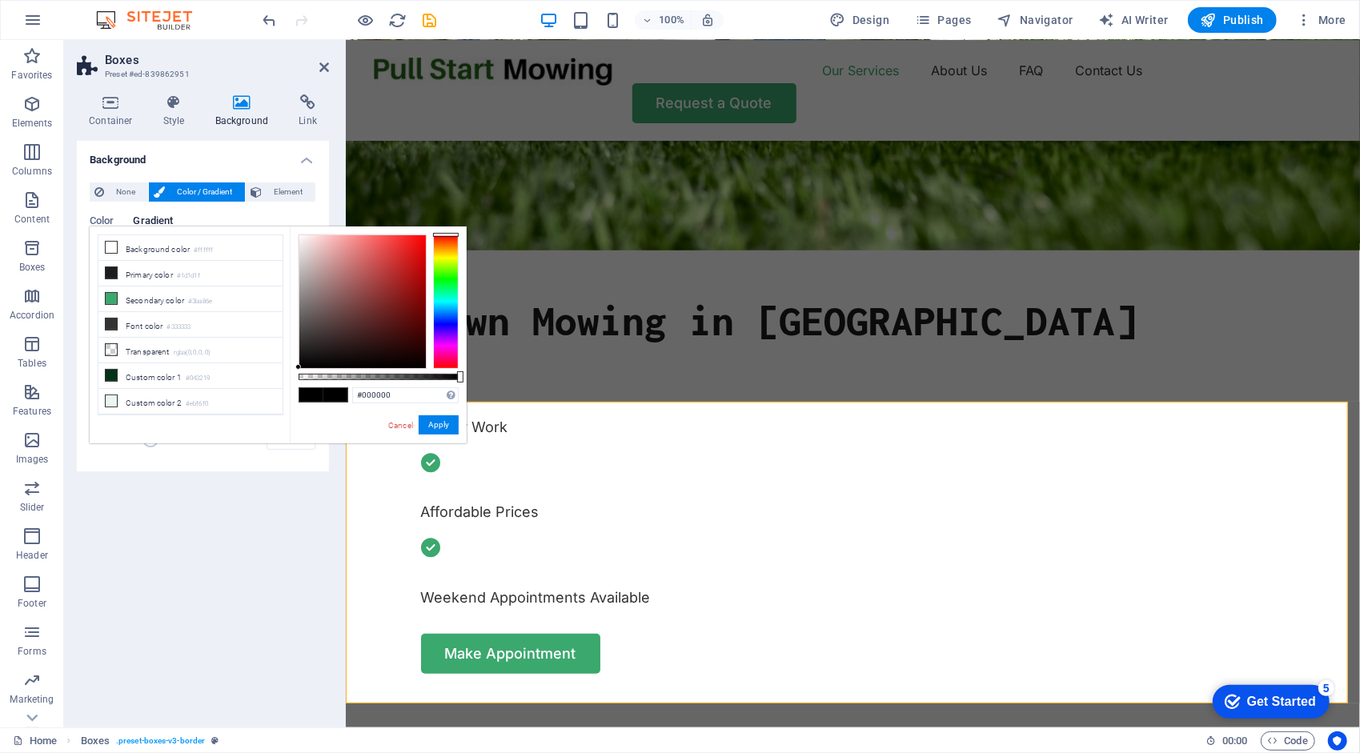
click at [315, 399] on span at bounding box center [311, 395] width 24 height 14
click at [160, 292] on li "Secondary color #3ba86e" at bounding box center [190, 300] width 184 height 26
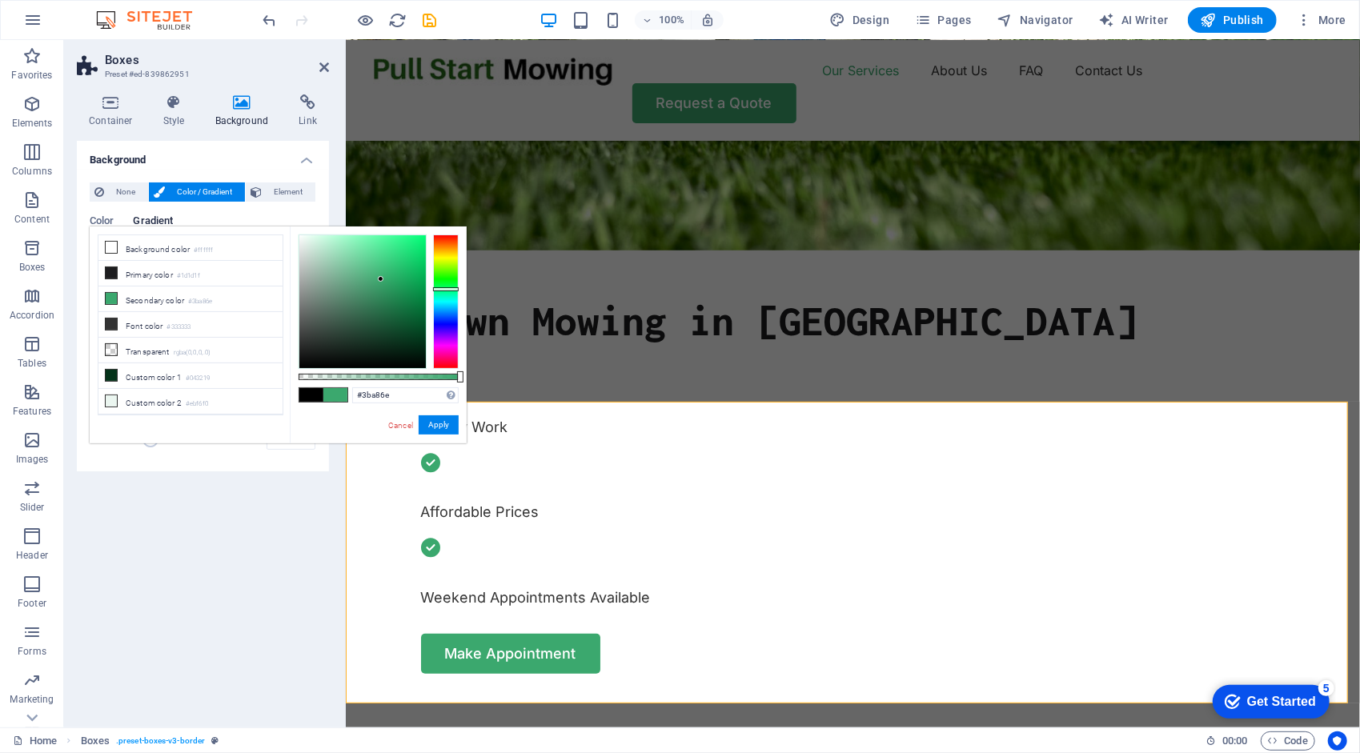
click at [309, 395] on span at bounding box center [311, 395] width 24 height 14
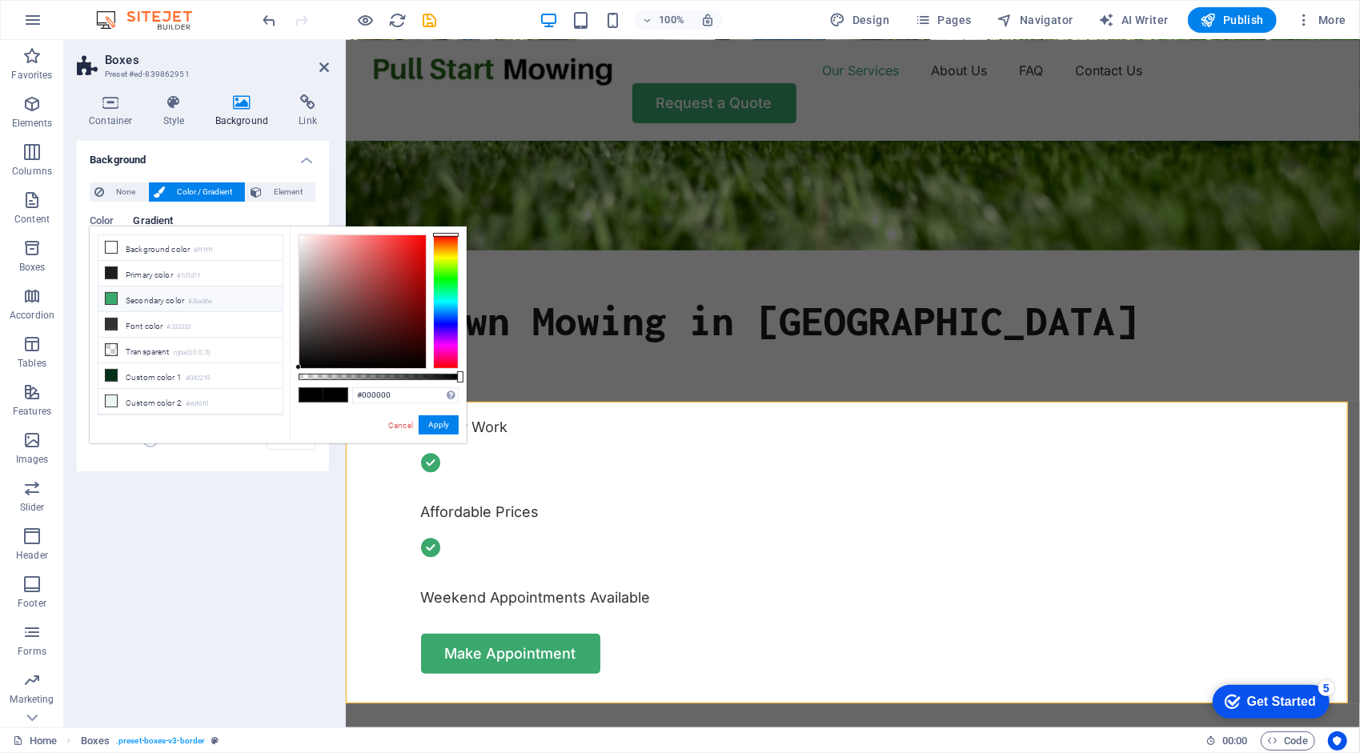
click at [139, 300] on li "Secondary color #3ba86e" at bounding box center [190, 300] width 184 height 26
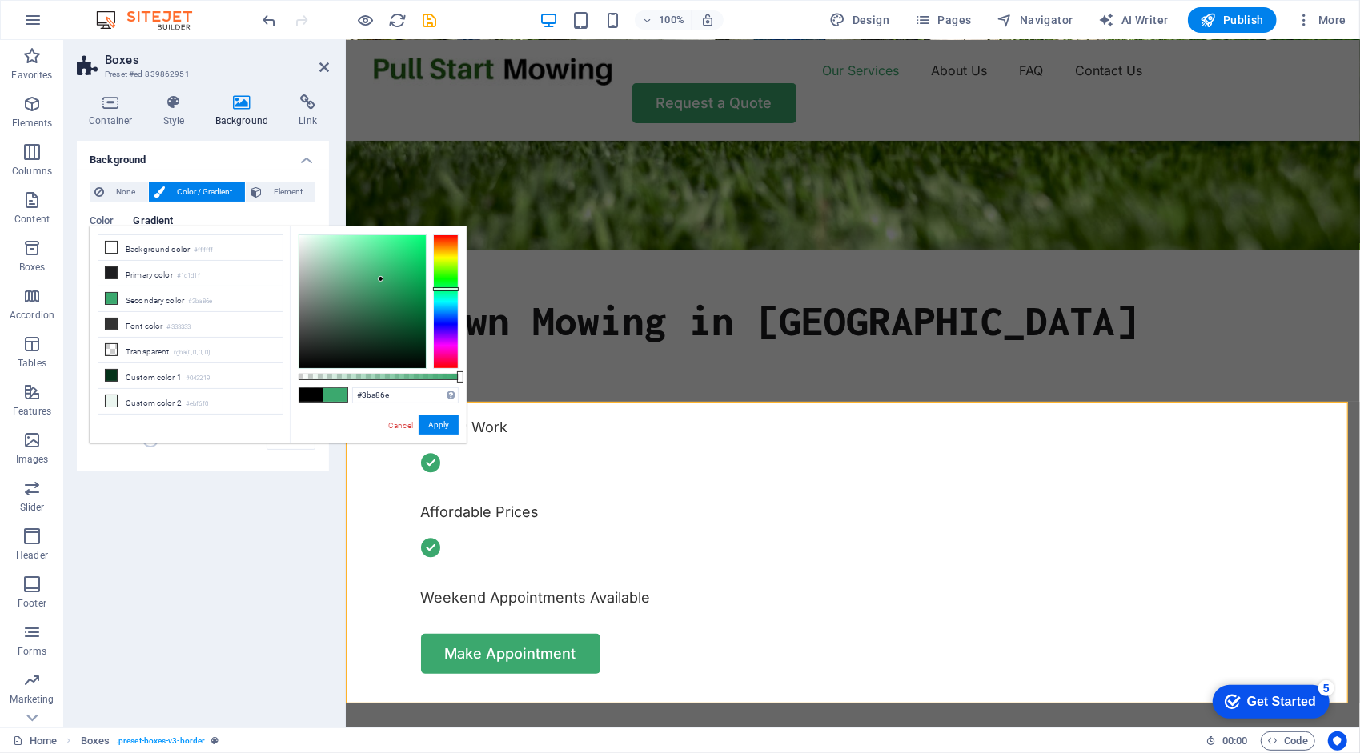
click at [339, 392] on span at bounding box center [335, 395] width 24 height 14
click at [186, 293] on li "Secondary color #3ba86e" at bounding box center [190, 300] width 184 height 26
drag, startPoint x: 461, startPoint y: 378, endPoint x: 374, endPoint y: 378, distance: 87.2
click at [374, 378] on div at bounding box center [375, 376] width 6 height 11
click at [400, 428] on link "Cancel" at bounding box center [401, 425] width 28 height 12
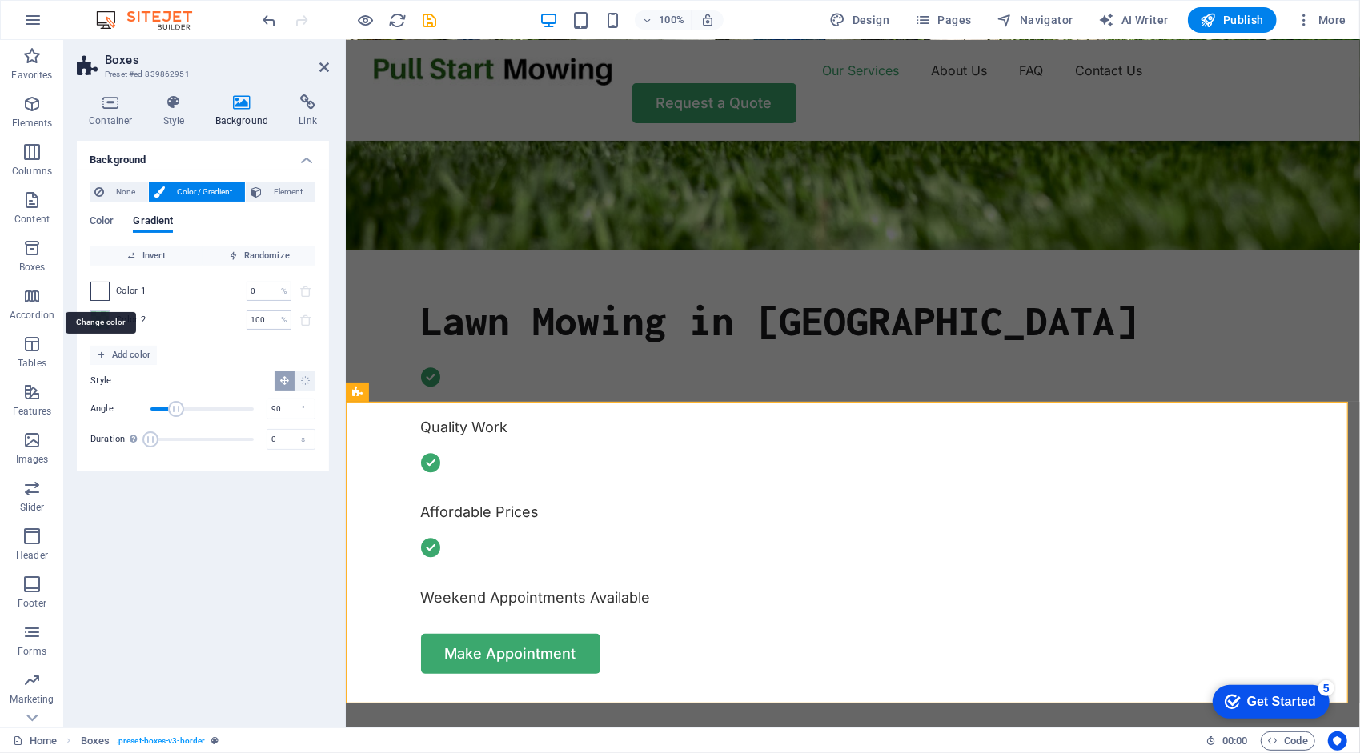
click at [101, 295] on span at bounding box center [100, 292] width 18 height 18
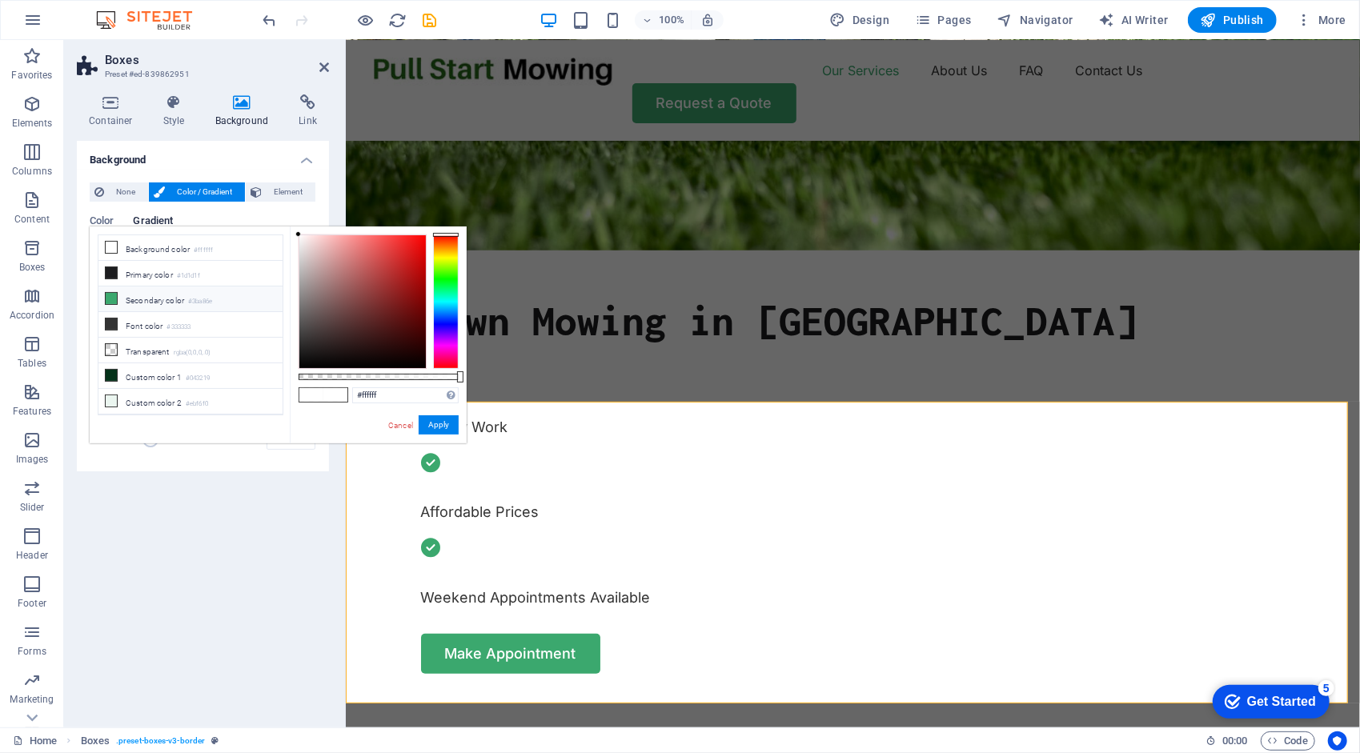
click at [112, 295] on icon at bounding box center [111, 298] width 11 height 11
type input "#3ba86e"
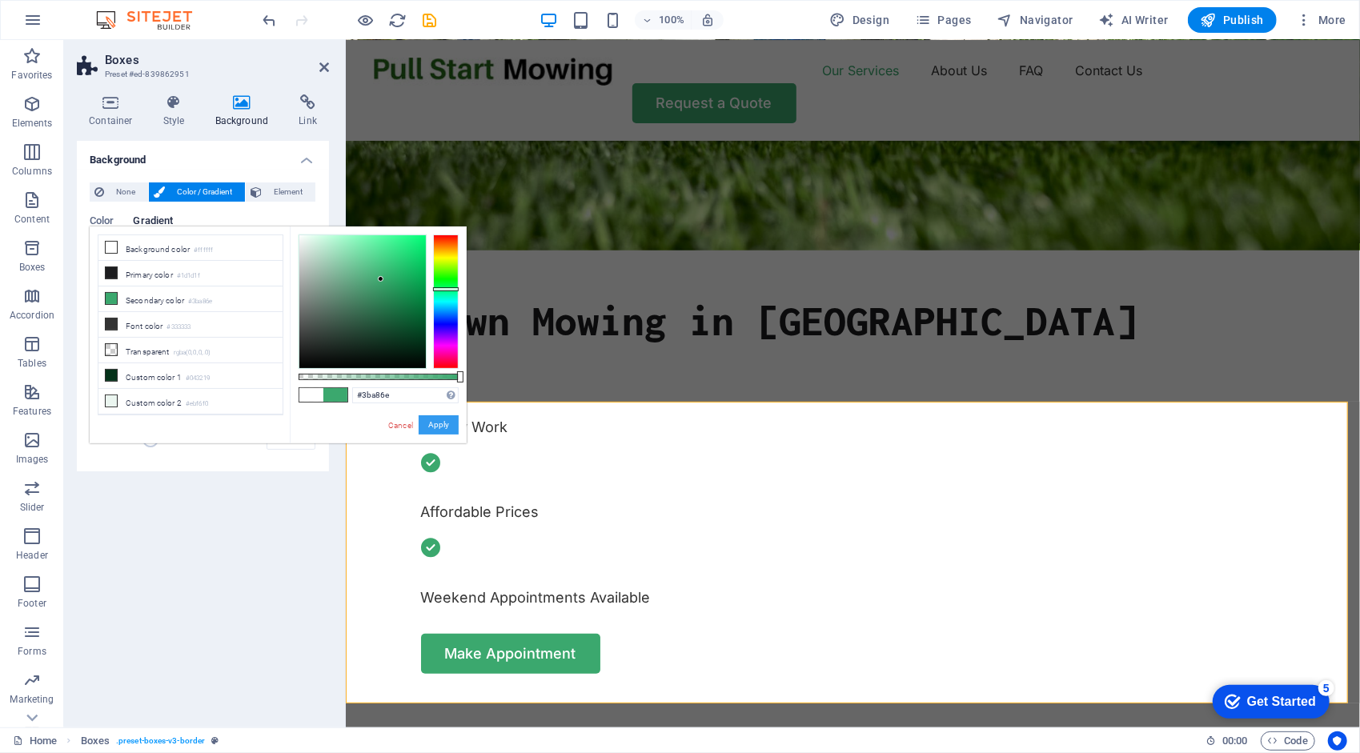
click at [431, 423] on button "Apply" at bounding box center [439, 424] width 40 height 19
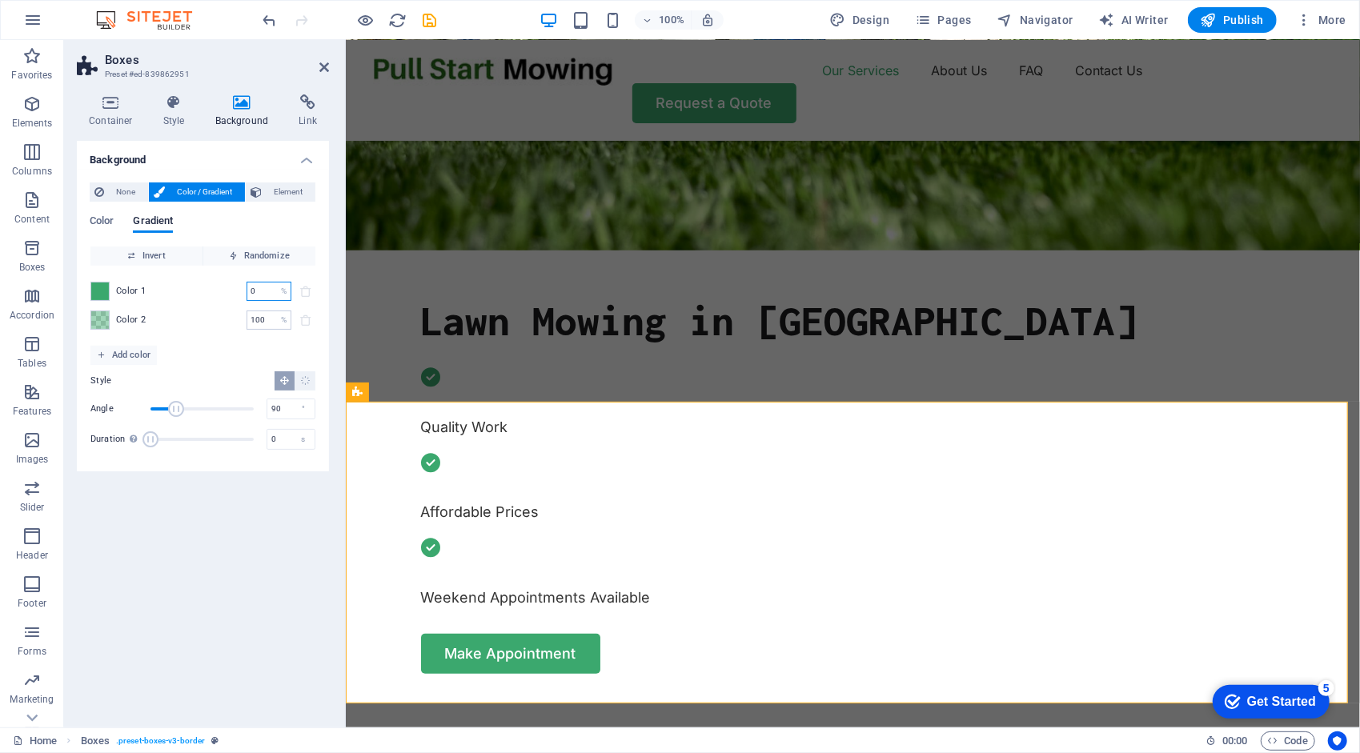
drag, startPoint x: 259, startPoint y: 293, endPoint x: 218, endPoint y: 296, distance: 41.7
click at [218, 296] on div "Color 1 0 % ​" at bounding box center [202, 291] width 225 height 19
click at [259, 292] on input "2" at bounding box center [260, 291] width 28 height 19
type input "20"
click at [202, 339] on div "Color 1 20 % ​ Color 2 100 % ​" at bounding box center [202, 306] width 225 height 80
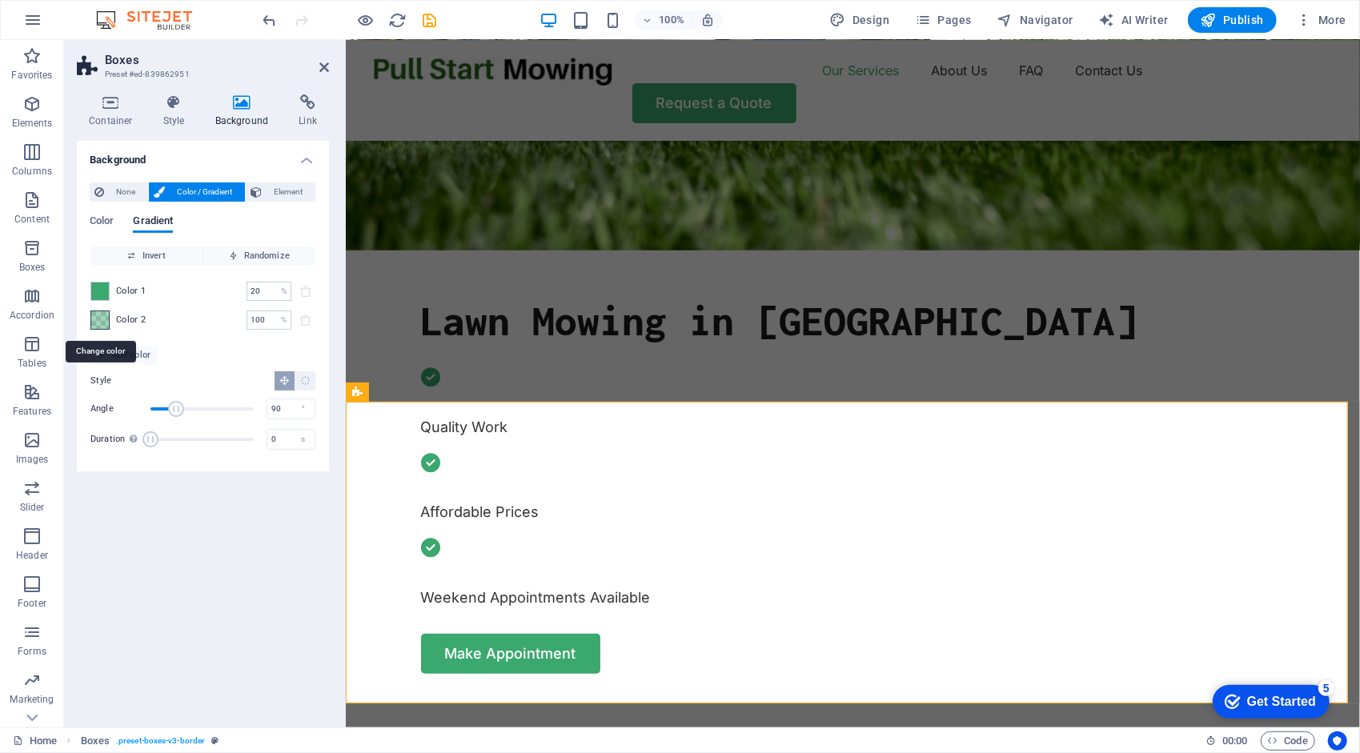
click at [98, 315] on span at bounding box center [100, 320] width 18 height 18
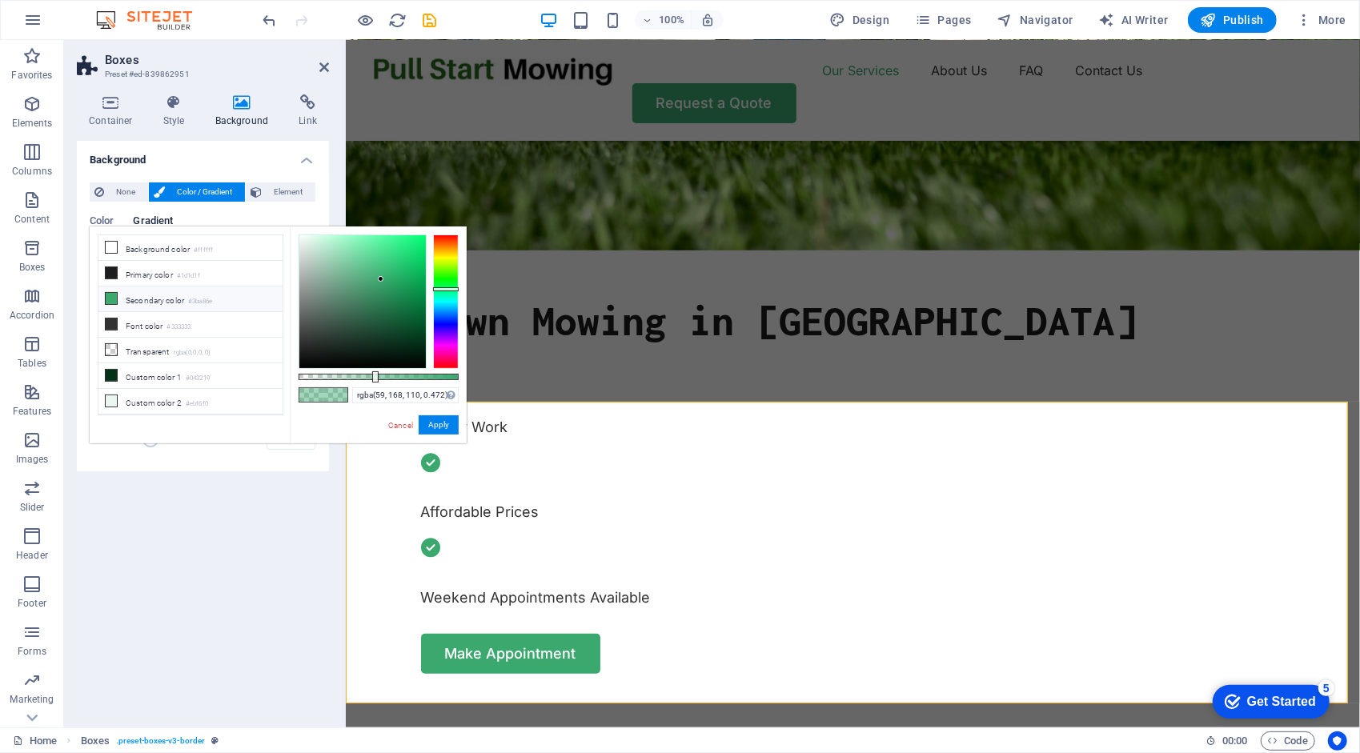
click at [110, 298] on icon at bounding box center [111, 298] width 11 height 11
type input "#3ba86e"
click at [438, 423] on button "Apply" at bounding box center [439, 424] width 40 height 19
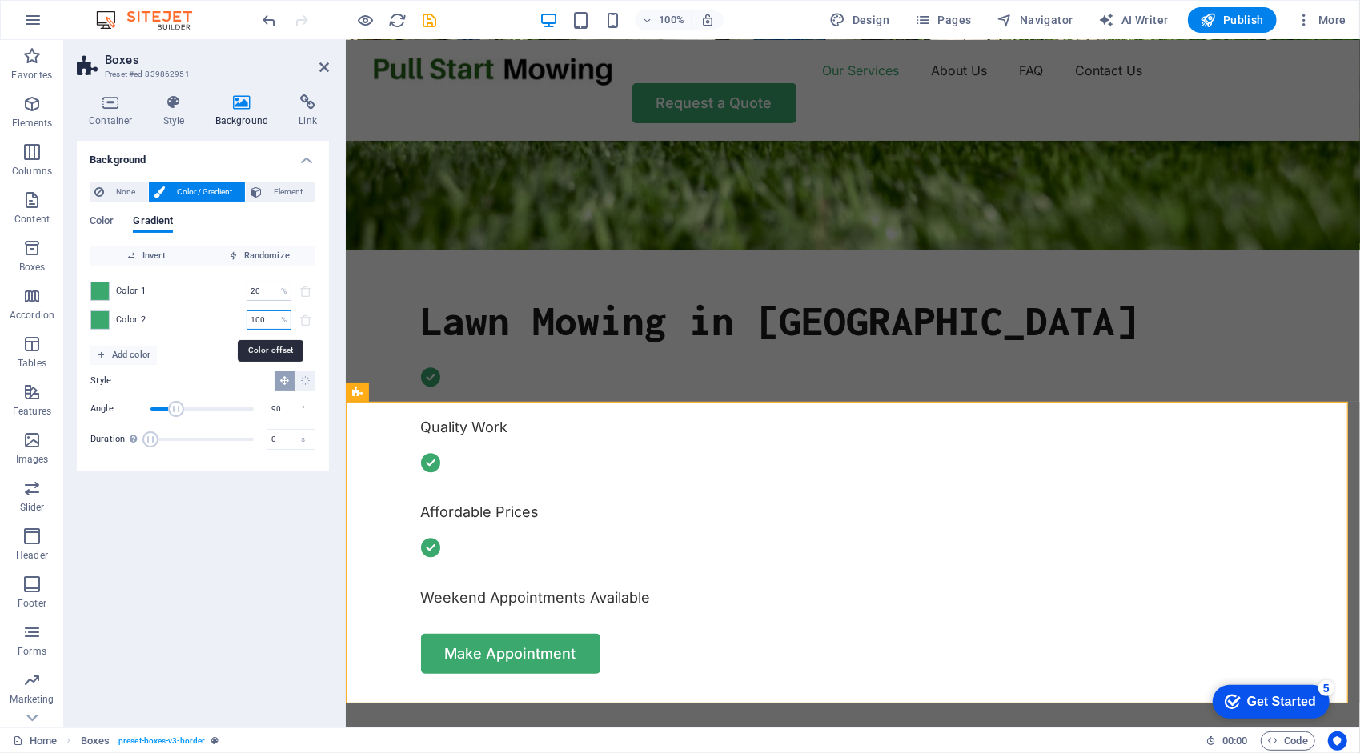
drag, startPoint x: 269, startPoint y: 318, endPoint x: 218, endPoint y: 312, distance: 51.5
click at [218, 312] on div "Color 2 100 % ​" at bounding box center [202, 320] width 225 height 19
type input "2"
type input "20"
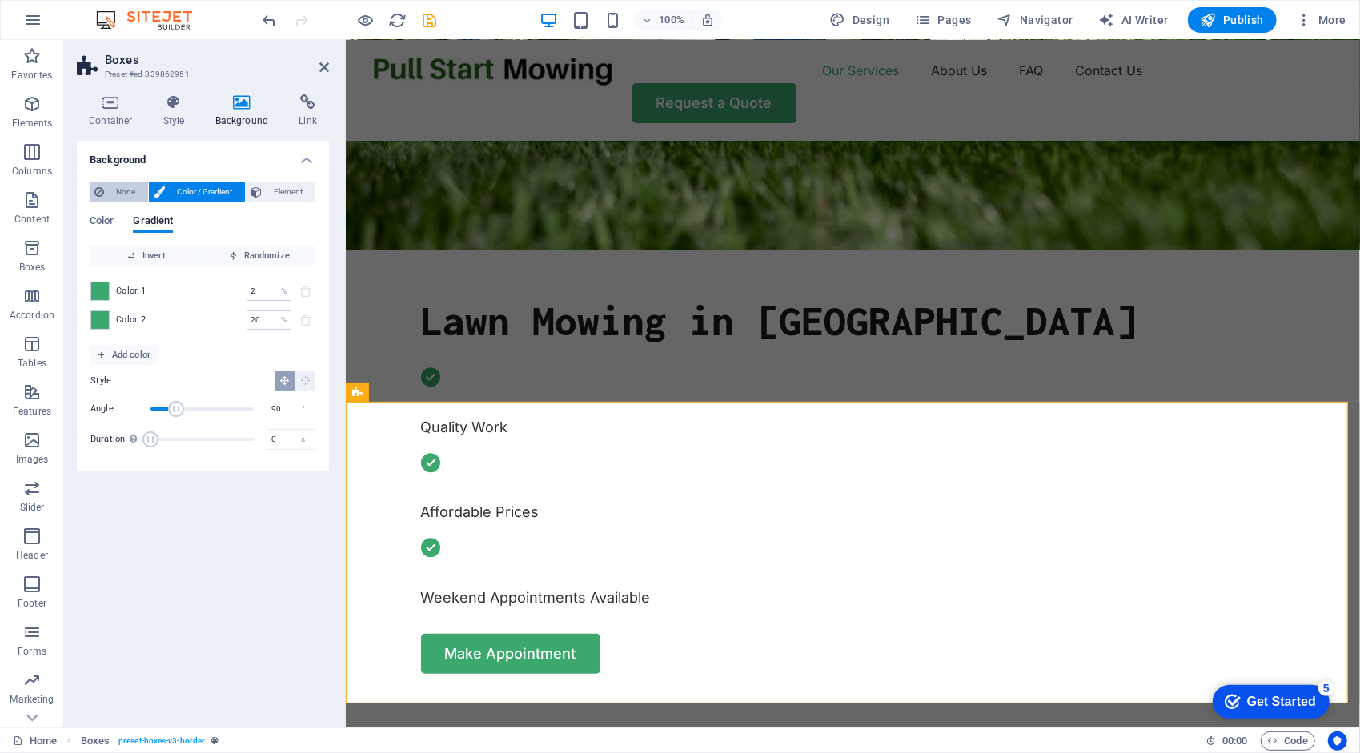
click at [128, 192] on span "None" at bounding box center [126, 191] width 34 height 19
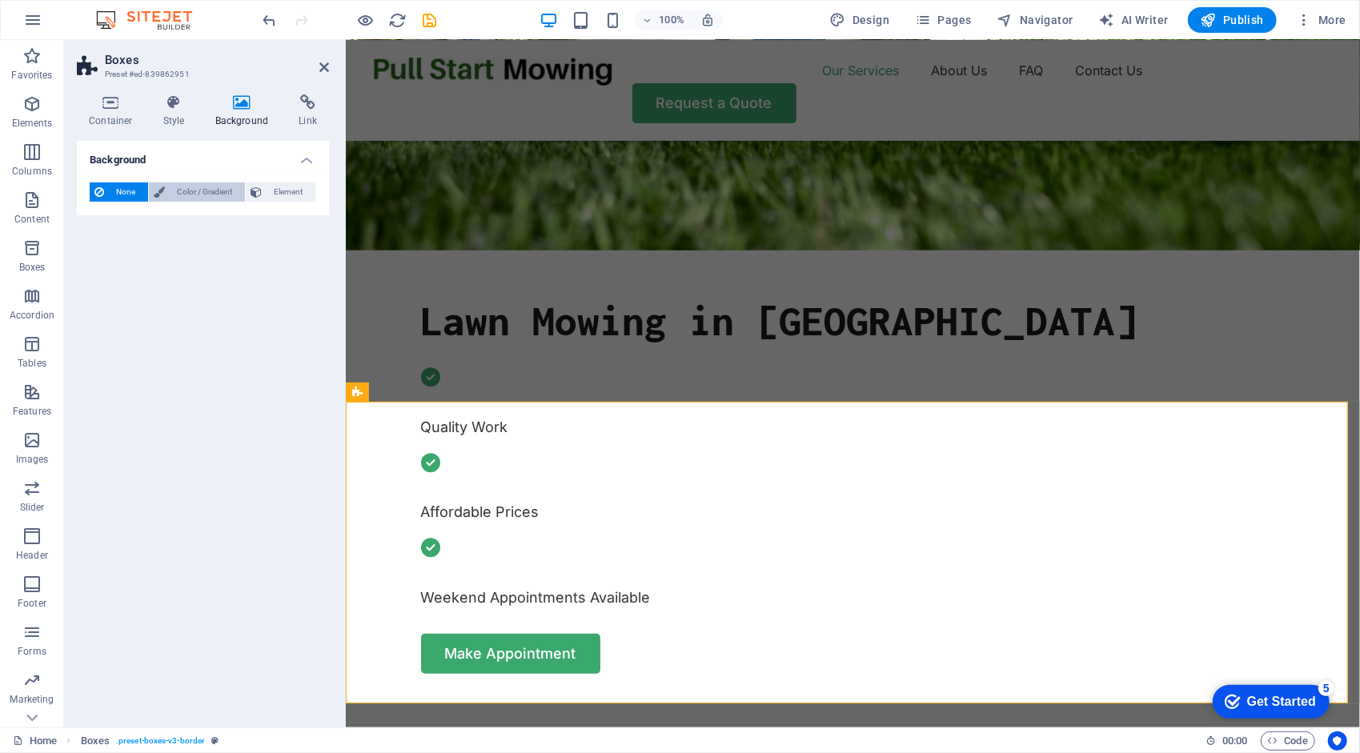
click at [192, 189] on span "Color / Gradient" at bounding box center [205, 191] width 70 height 19
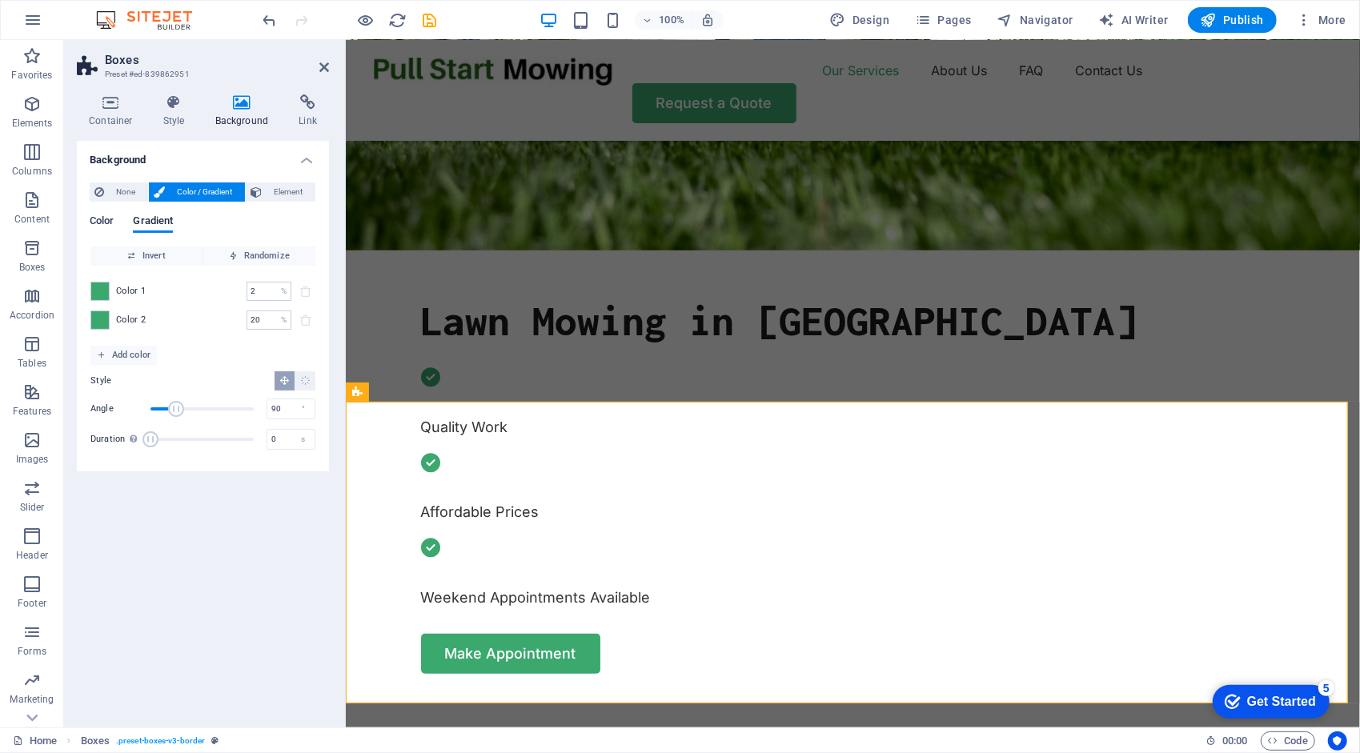
click at [104, 222] on span "Color" at bounding box center [102, 222] width 24 height 22
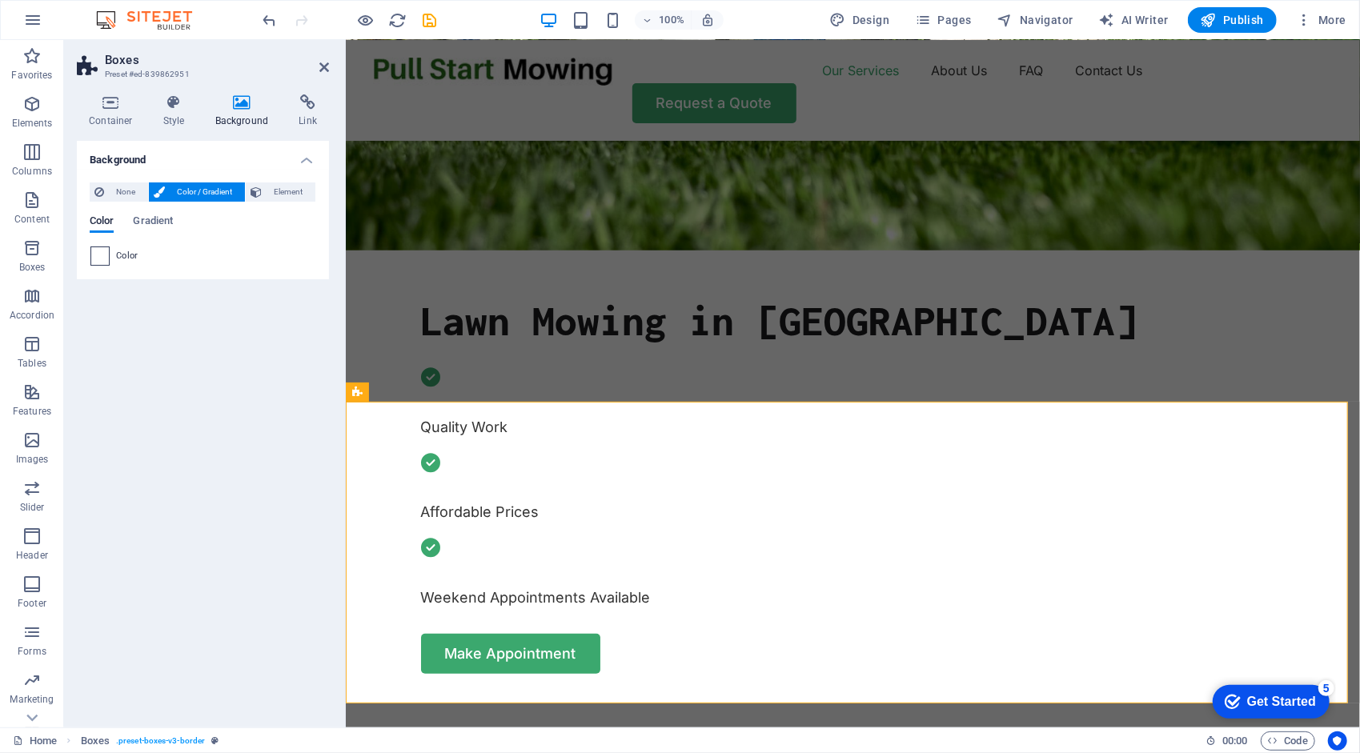
click at [98, 254] on span at bounding box center [100, 256] width 18 height 18
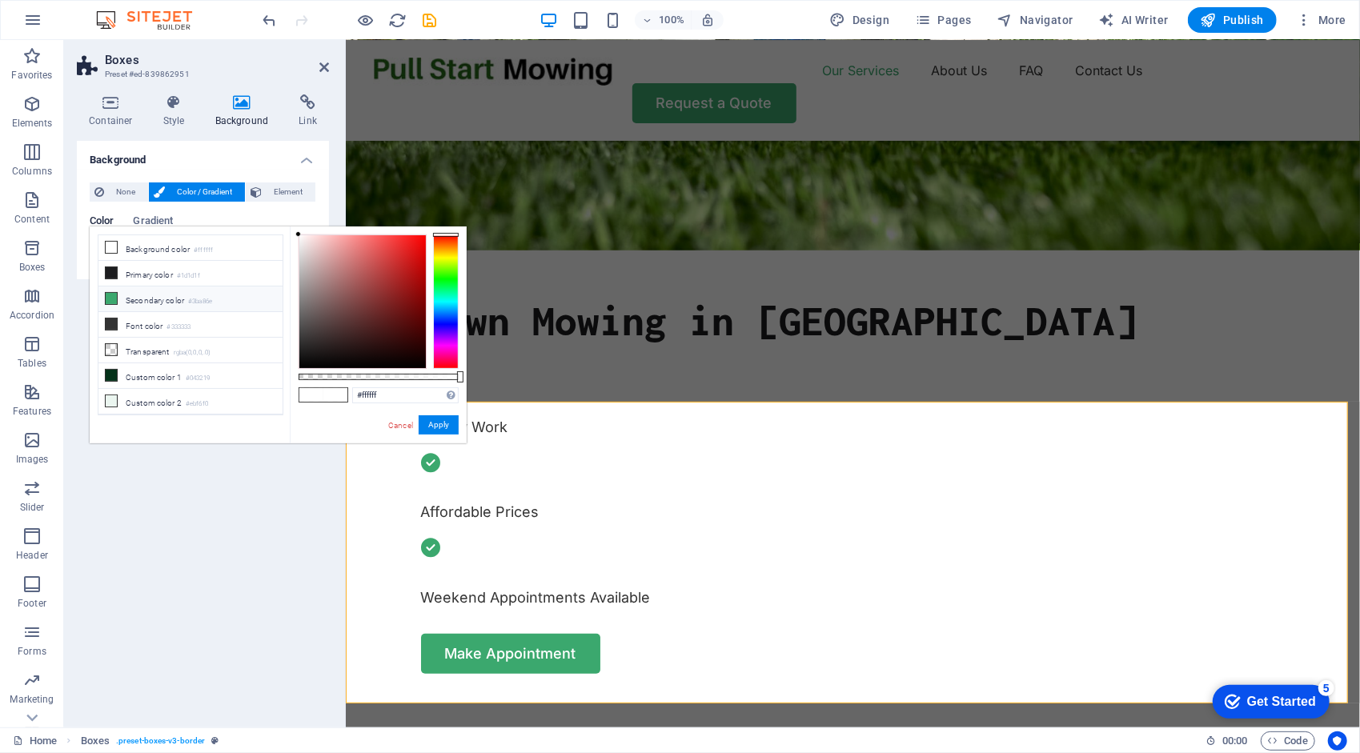
click at [110, 293] on icon at bounding box center [111, 298] width 11 height 11
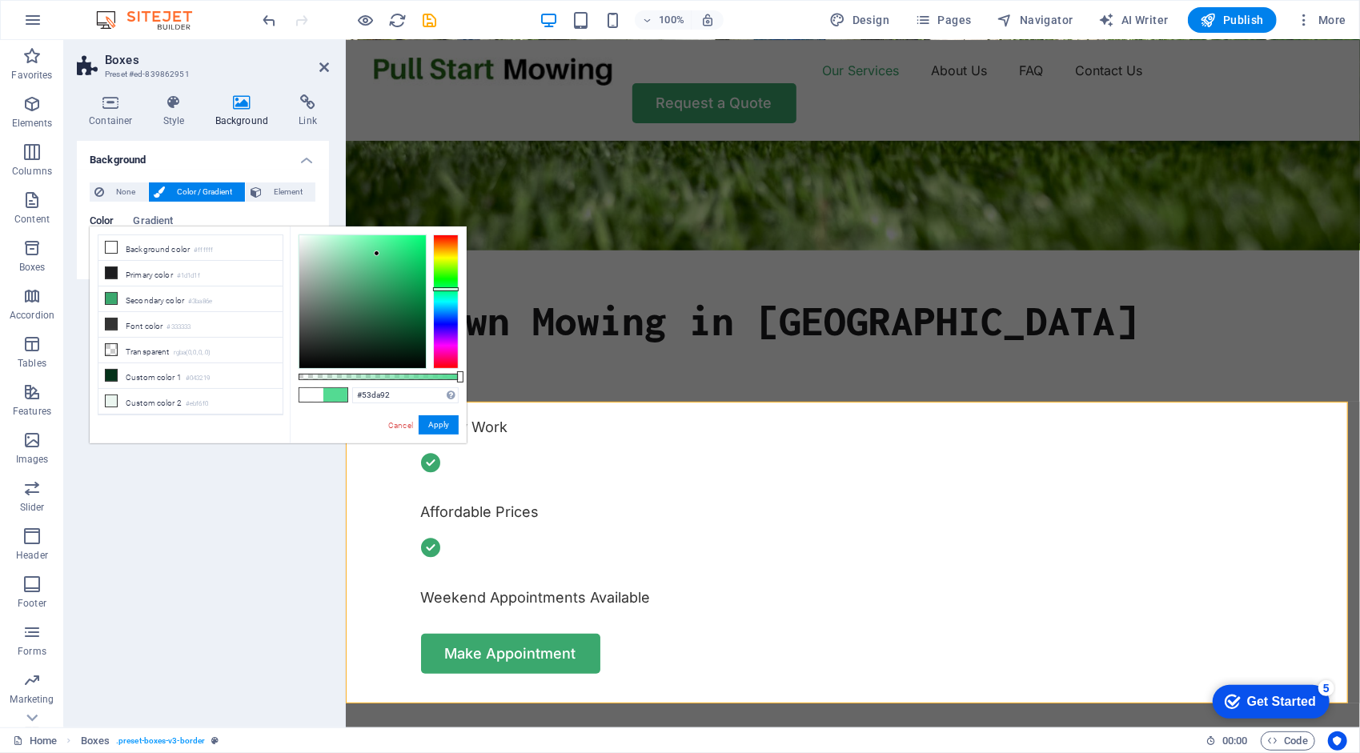
drag, startPoint x: 379, startPoint y: 276, endPoint x: 377, endPoint y: 254, distance: 22.5
click at [377, 254] on div at bounding box center [377, 253] width 6 height 6
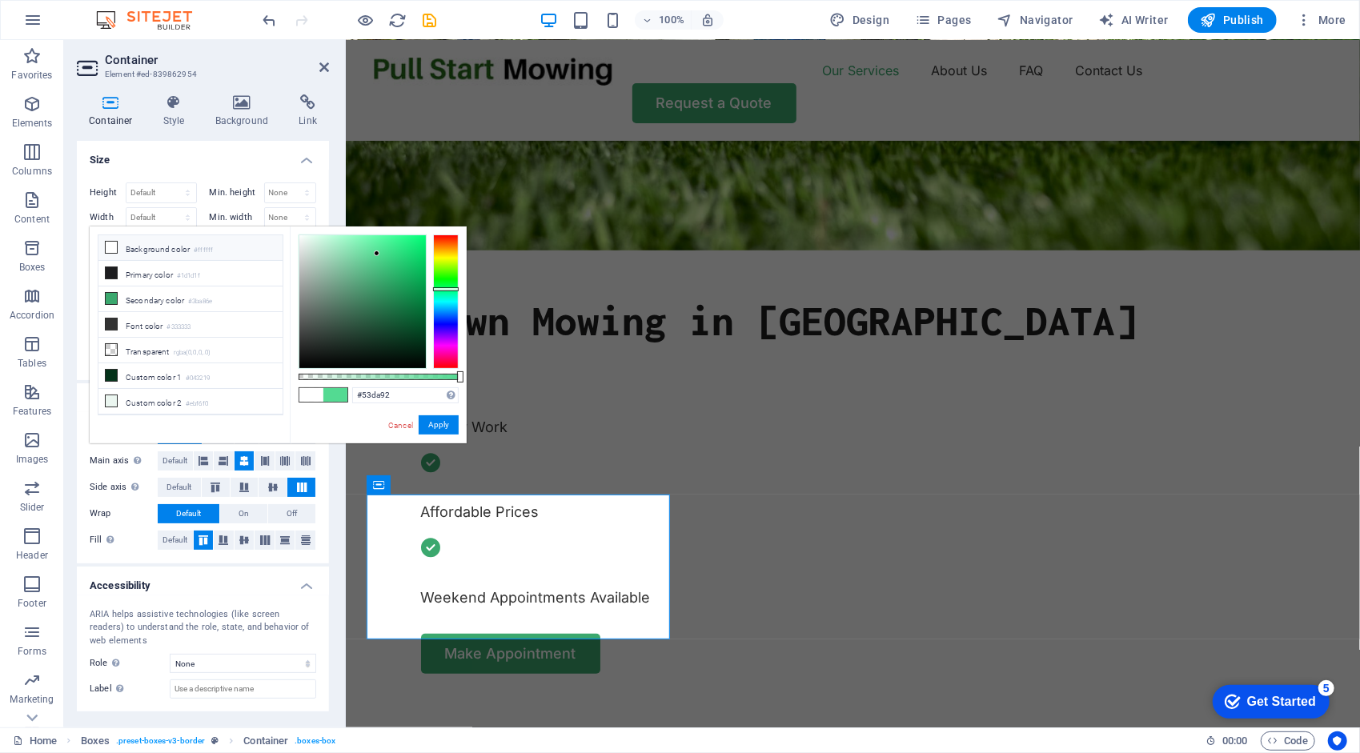
click at [154, 248] on li "Background color #ffffff" at bounding box center [190, 248] width 184 height 26
type input "#ffffff"
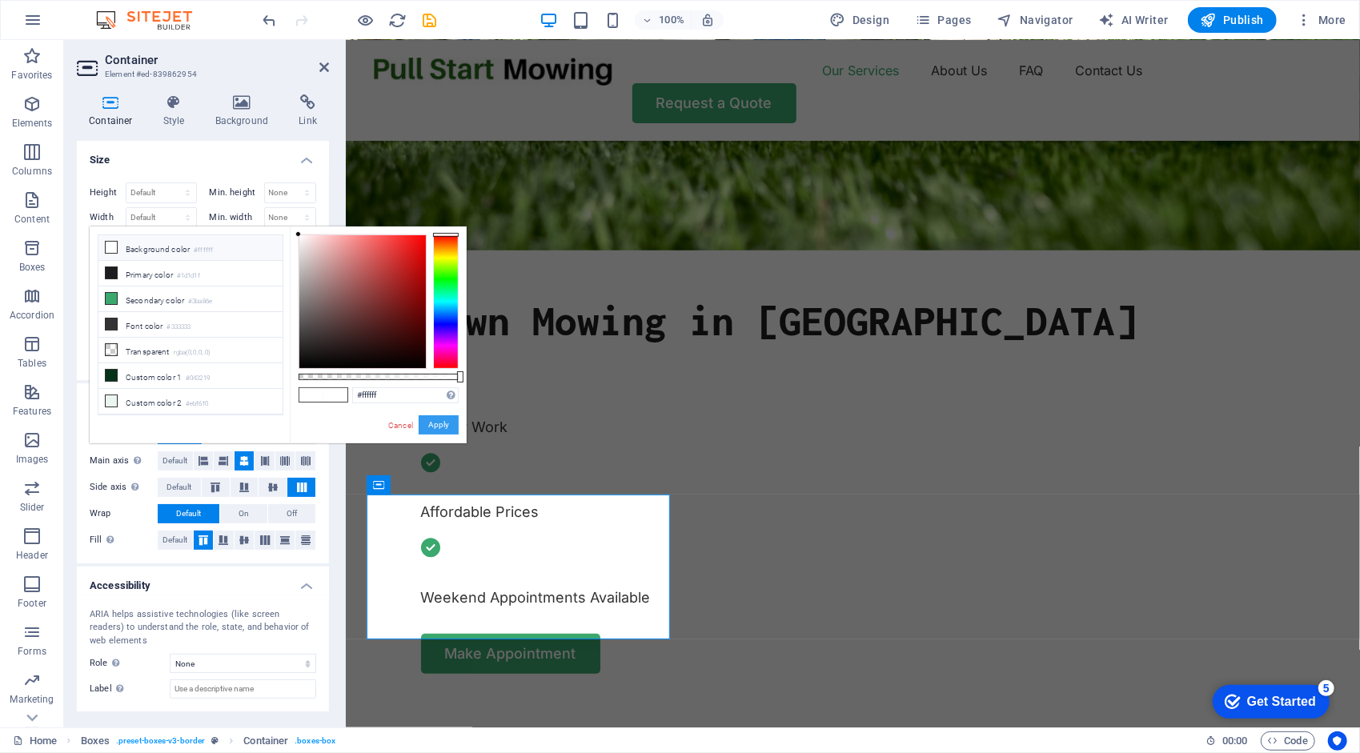
click at [442, 424] on button "Apply" at bounding box center [439, 424] width 40 height 19
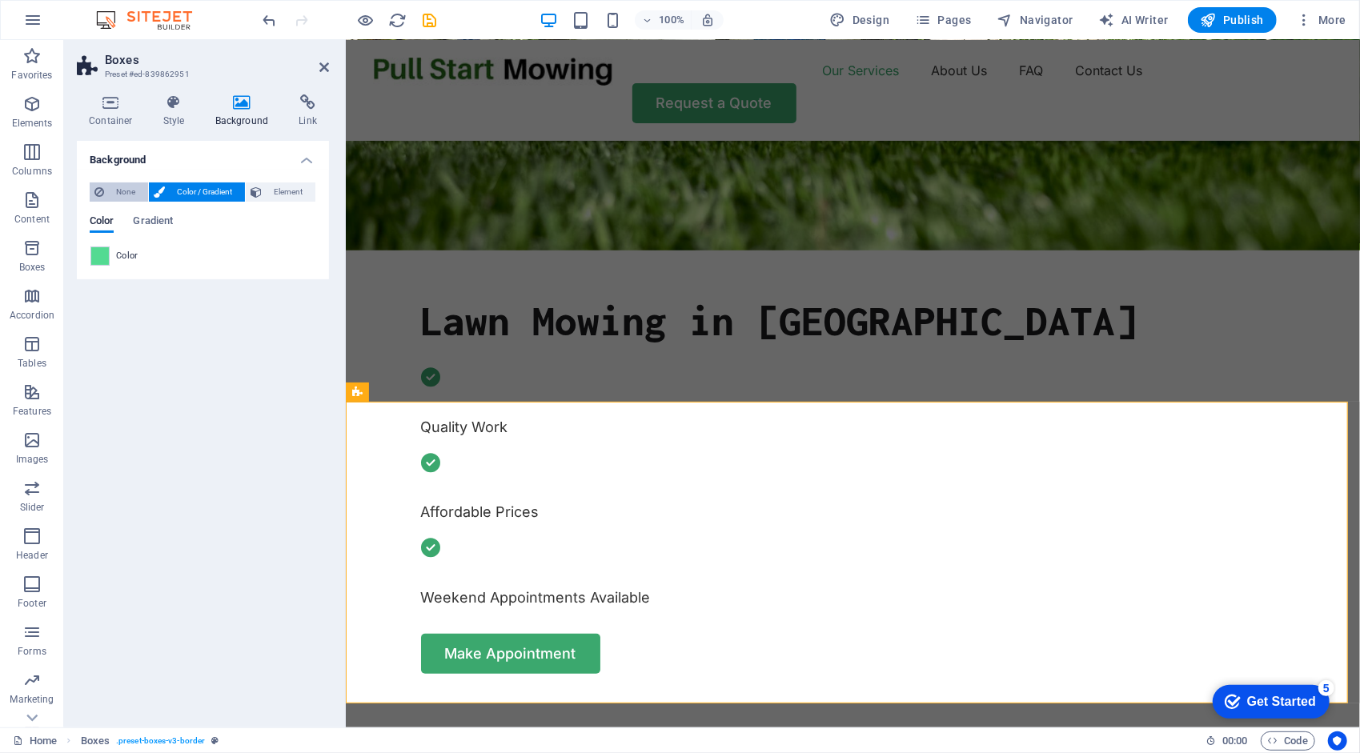
click at [129, 187] on span "None" at bounding box center [126, 191] width 34 height 19
